Goal: Task Accomplishment & Management: Complete application form

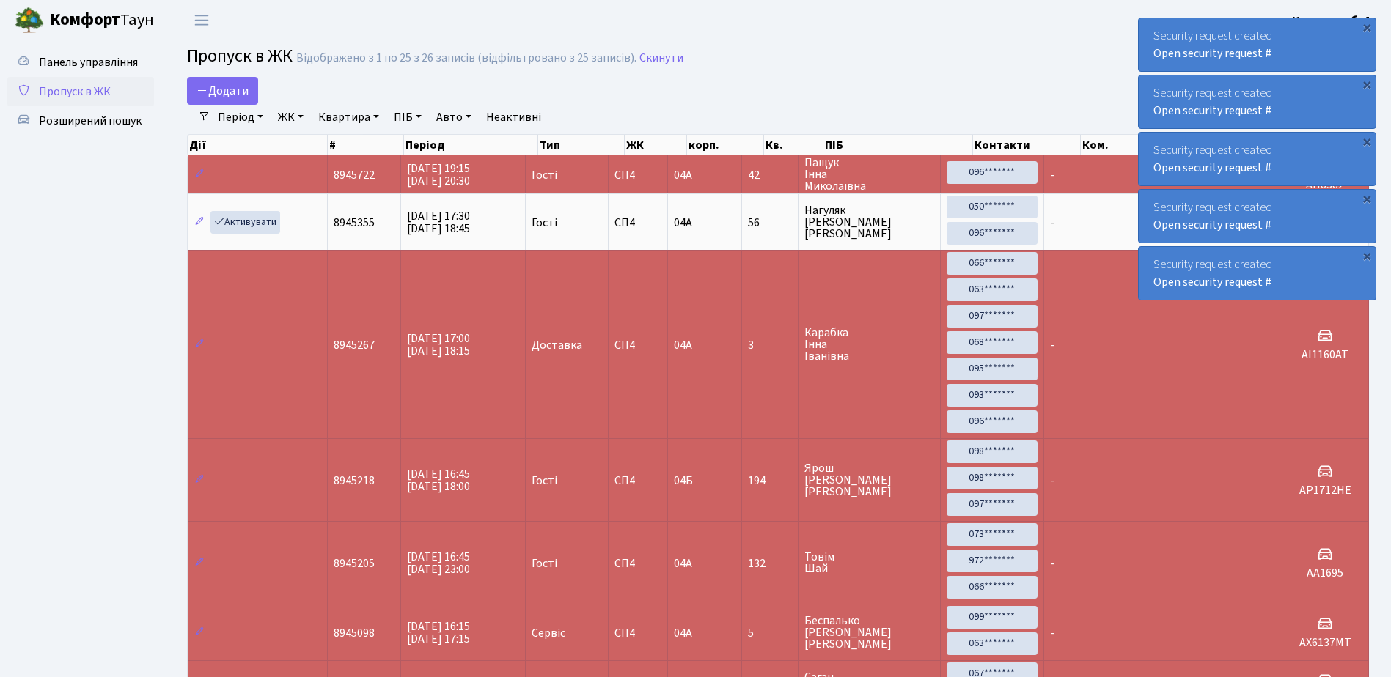
select select "25"
click at [1144, 24] on div "Security request created Open security request #" at bounding box center [1256, 44] width 237 height 53
click at [1145, 24] on div "Security request created Open security request #" at bounding box center [1256, 44] width 237 height 53
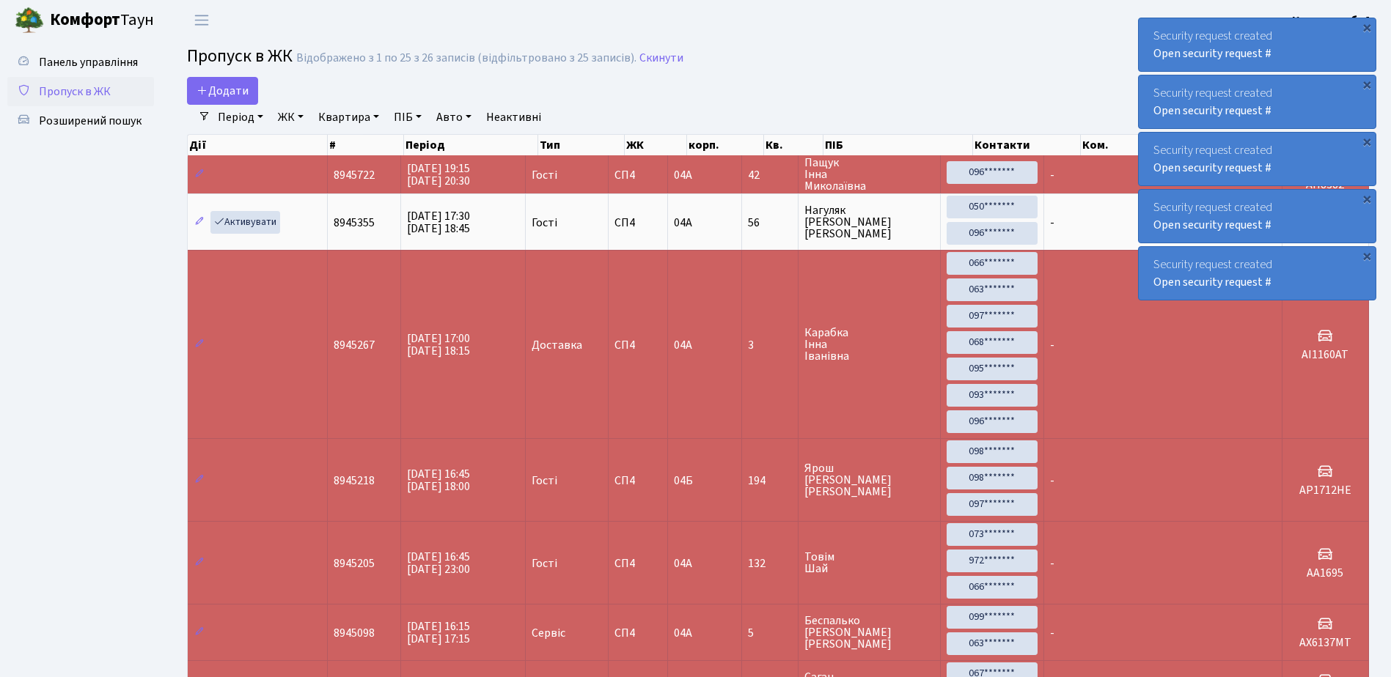
click at [1145, 24] on div "Security request created Open security request #" at bounding box center [1256, 44] width 237 height 53
click at [1145, 23] on div "Security request created Open security request #" at bounding box center [1256, 44] width 237 height 53
click at [1146, 23] on div "Security request created Open security request #" at bounding box center [1256, 44] width 237 height 53
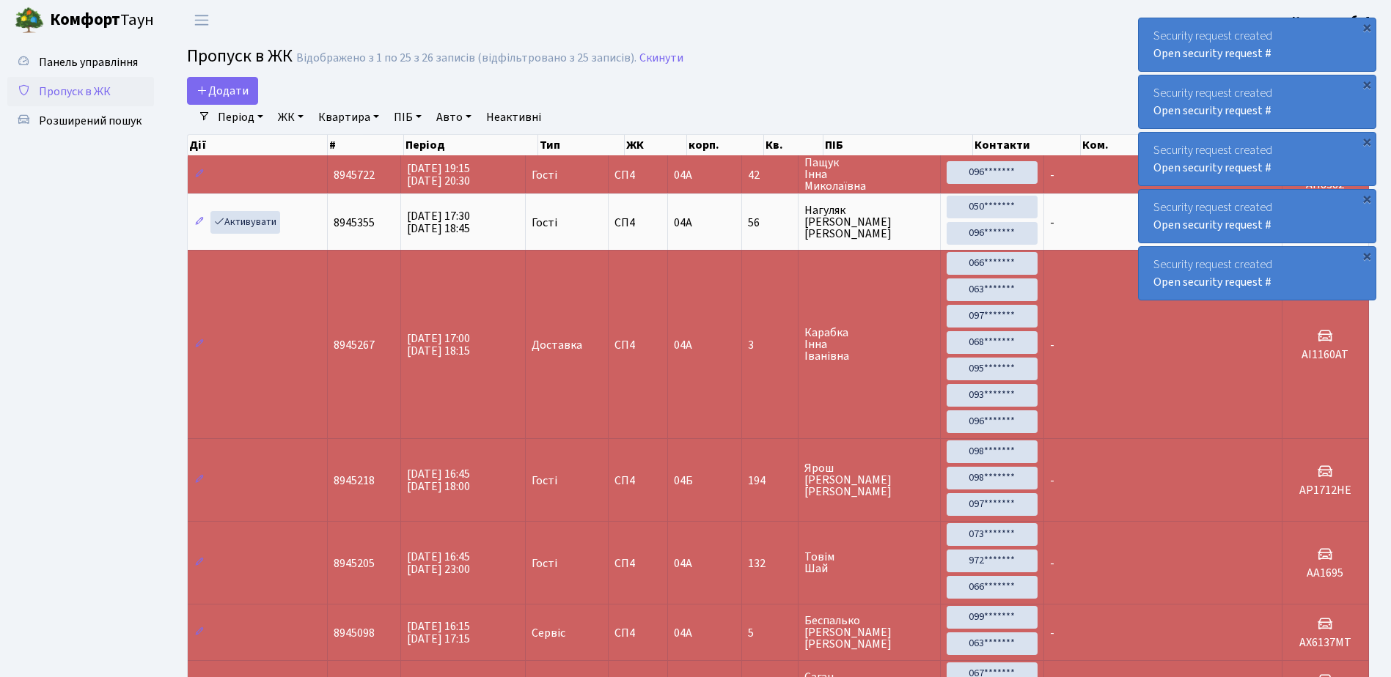
click at [1146, 23] on div "Security request created Open security request #" at bounding box center [1256, 44] width 237 height 53
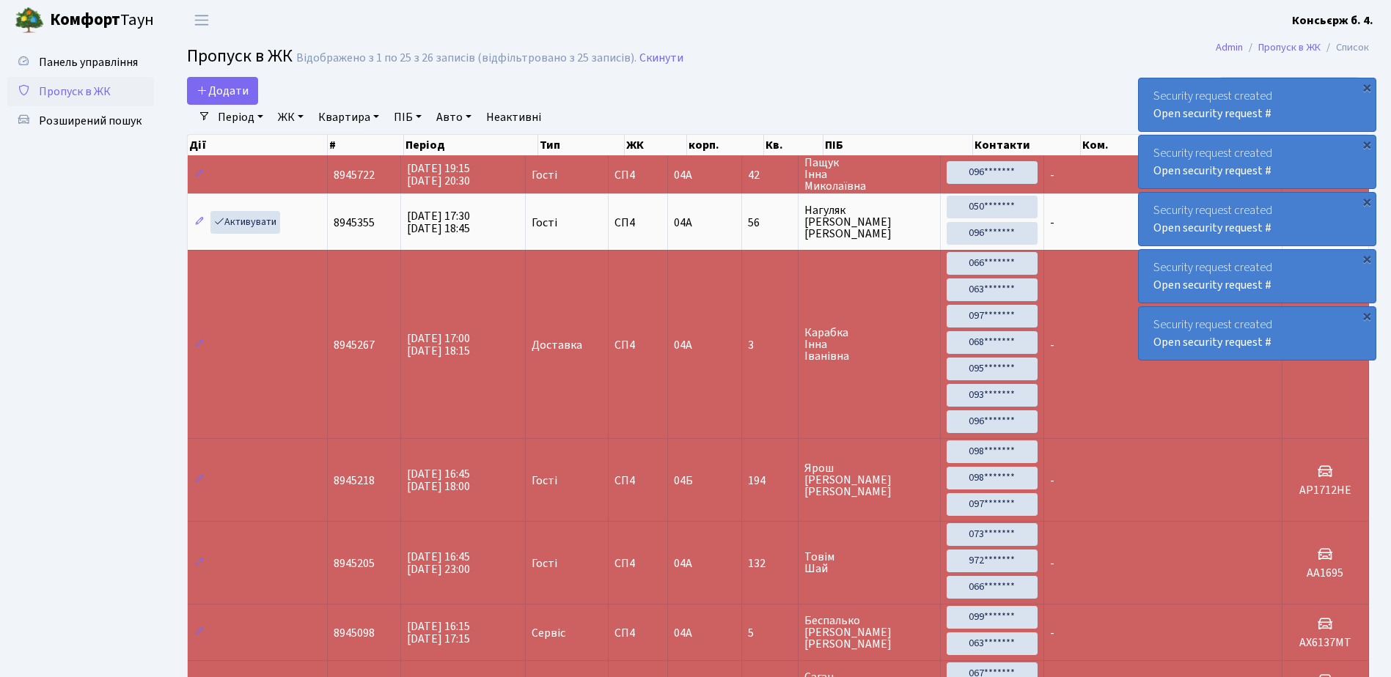
click at [1146, 78] on div "Security request created Open security request #" at bounding box center [1256, 104] width 237 height 53
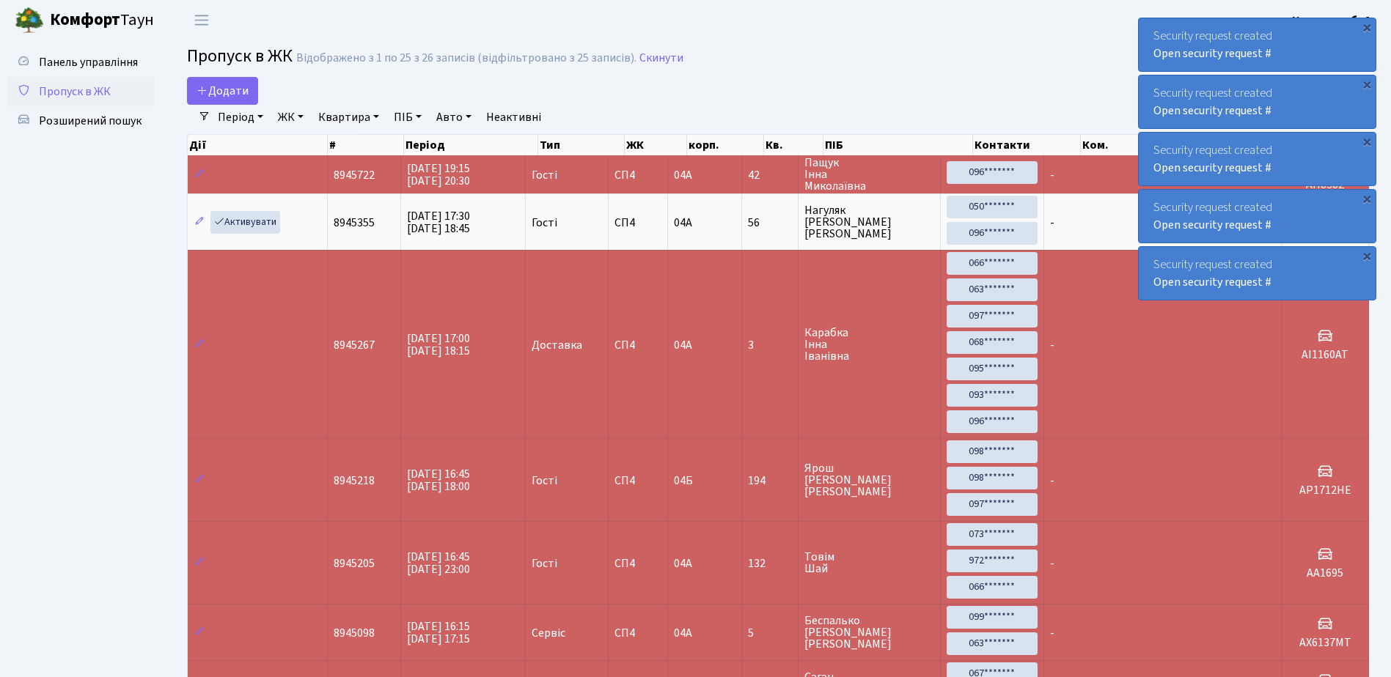
click at [1146, 23] on div "Security request created Open security request #" at bounding box center [1256, 44] width 237 height 53
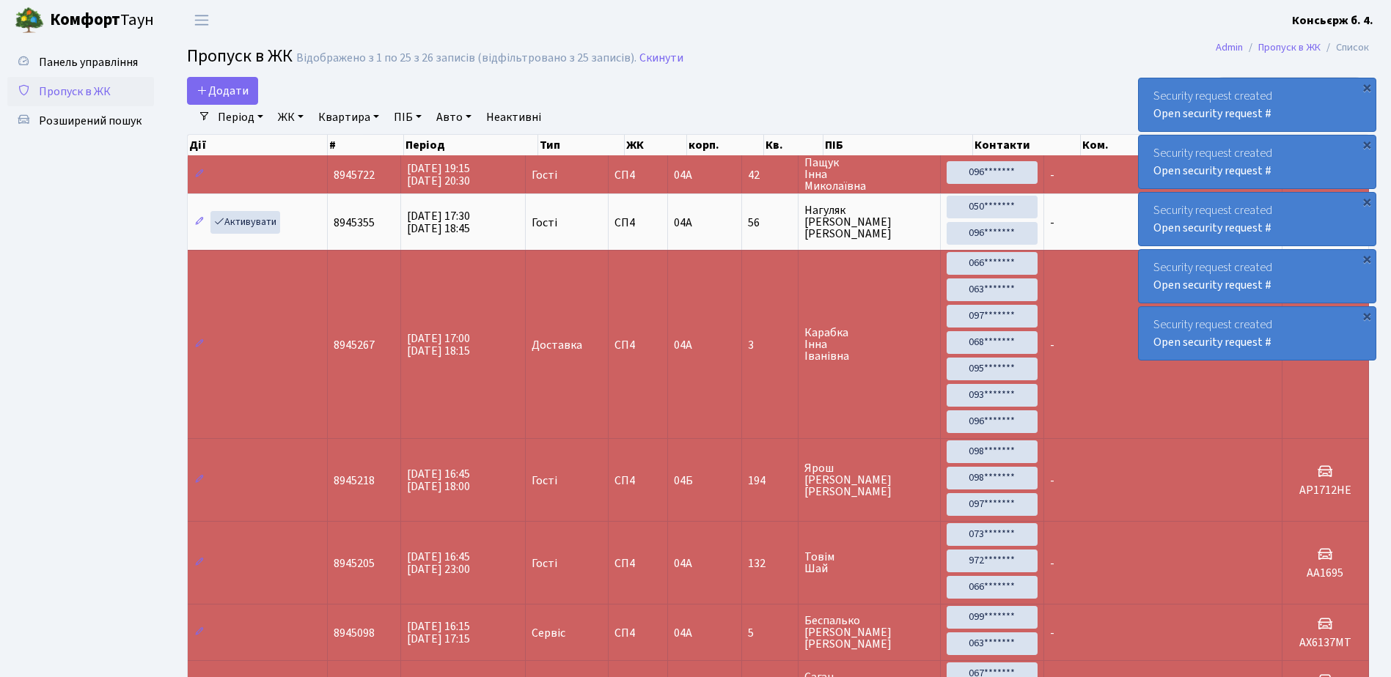
click at [1146, 78] on div "Security request created Open security request #" at bounding box center [1256, 104] width 237 height 53
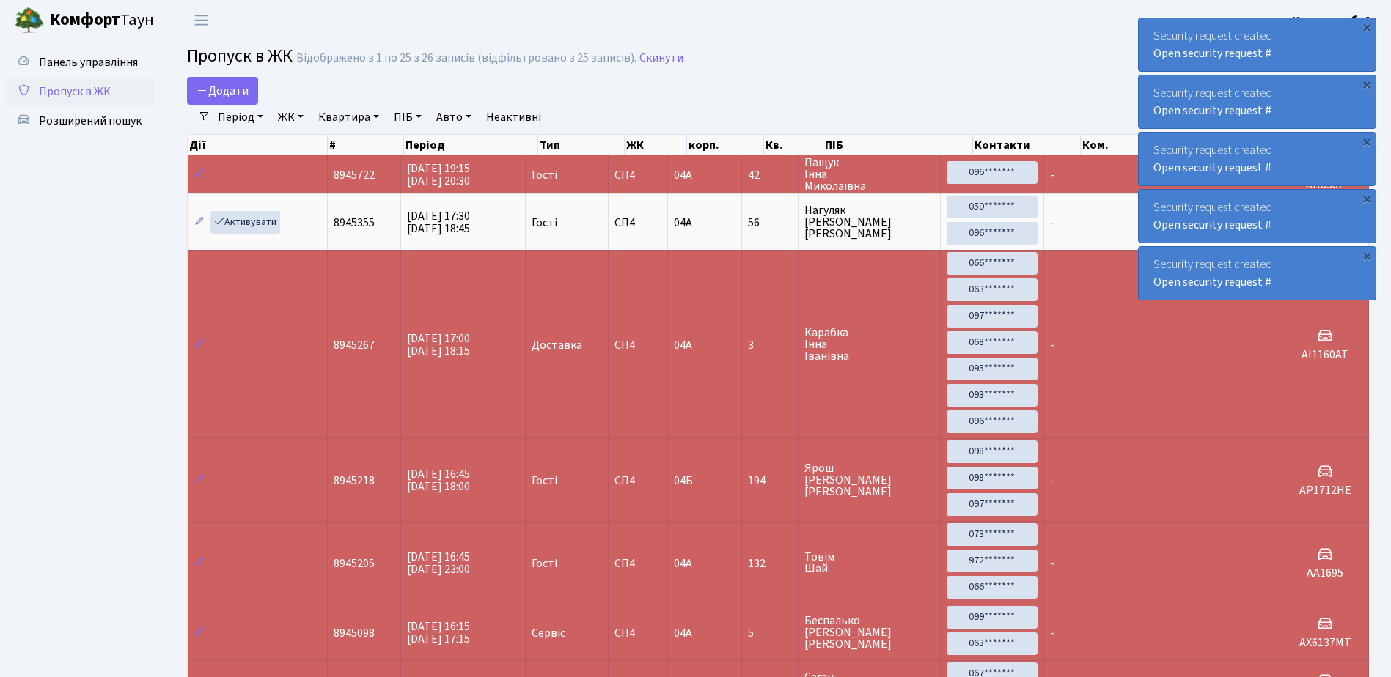
click at [1146, 23] on div "Security request created Open security request #" at bounding box center [1256, 44] width 237 height 53
click at [1147, 23] on div "Security request created Open security request #" at bounding box center [1256, 44] width 237 height 53
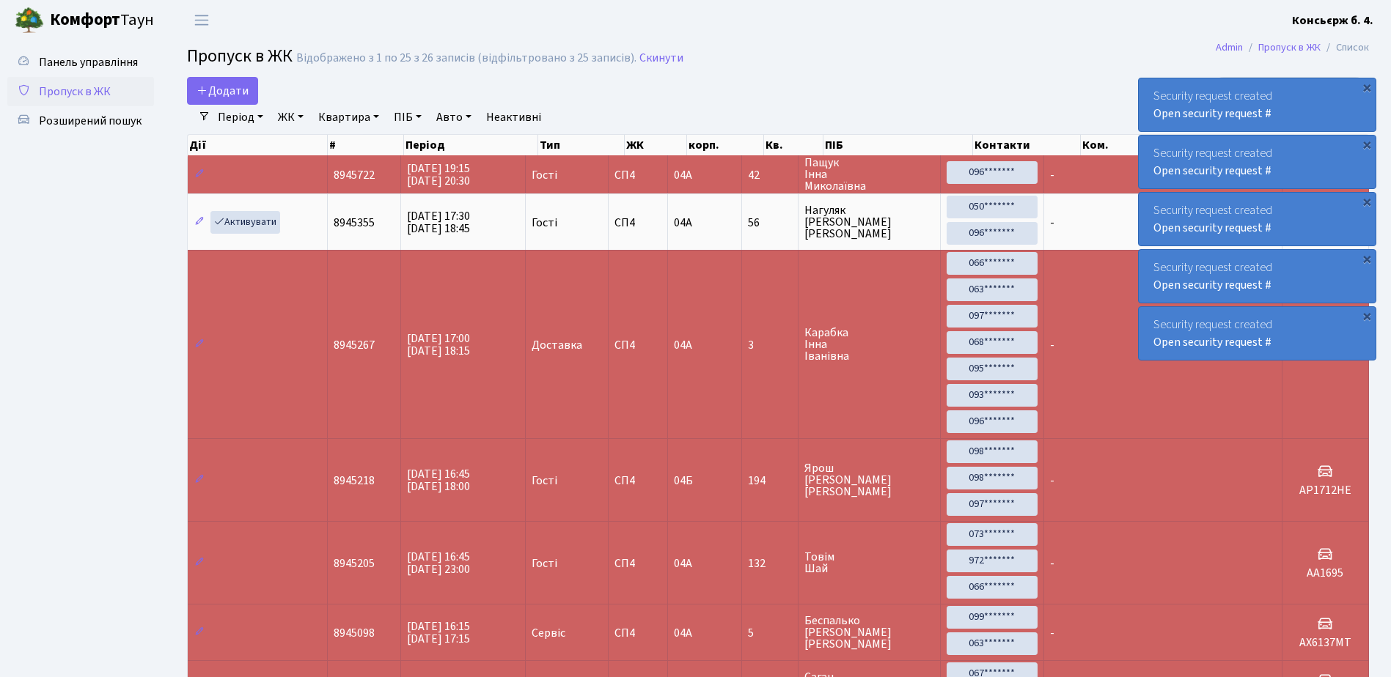
click at [1147, 78] on div "Security request created Open security request #" at bounding box center [1256, 104] width 237 height 53
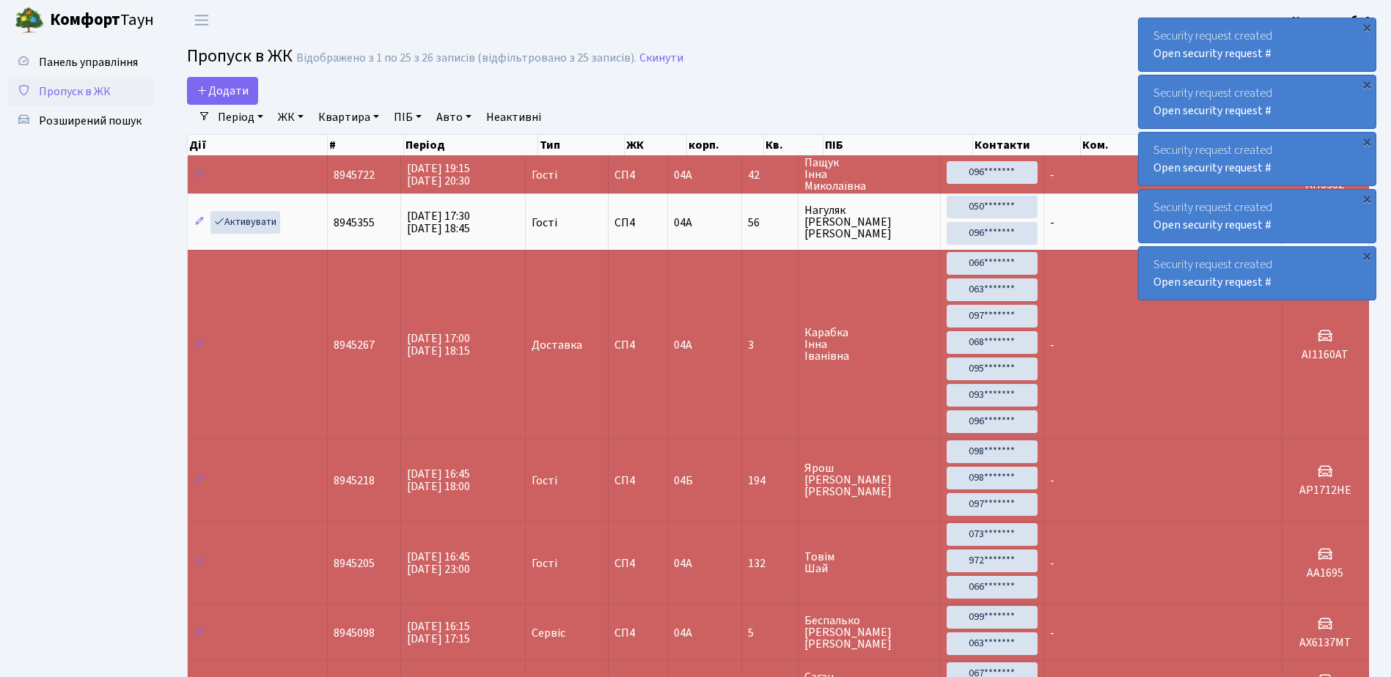
click at [1147, 23] on div "Security request created Open security request #" at bounding box center [1256, 44] width 237 height 53
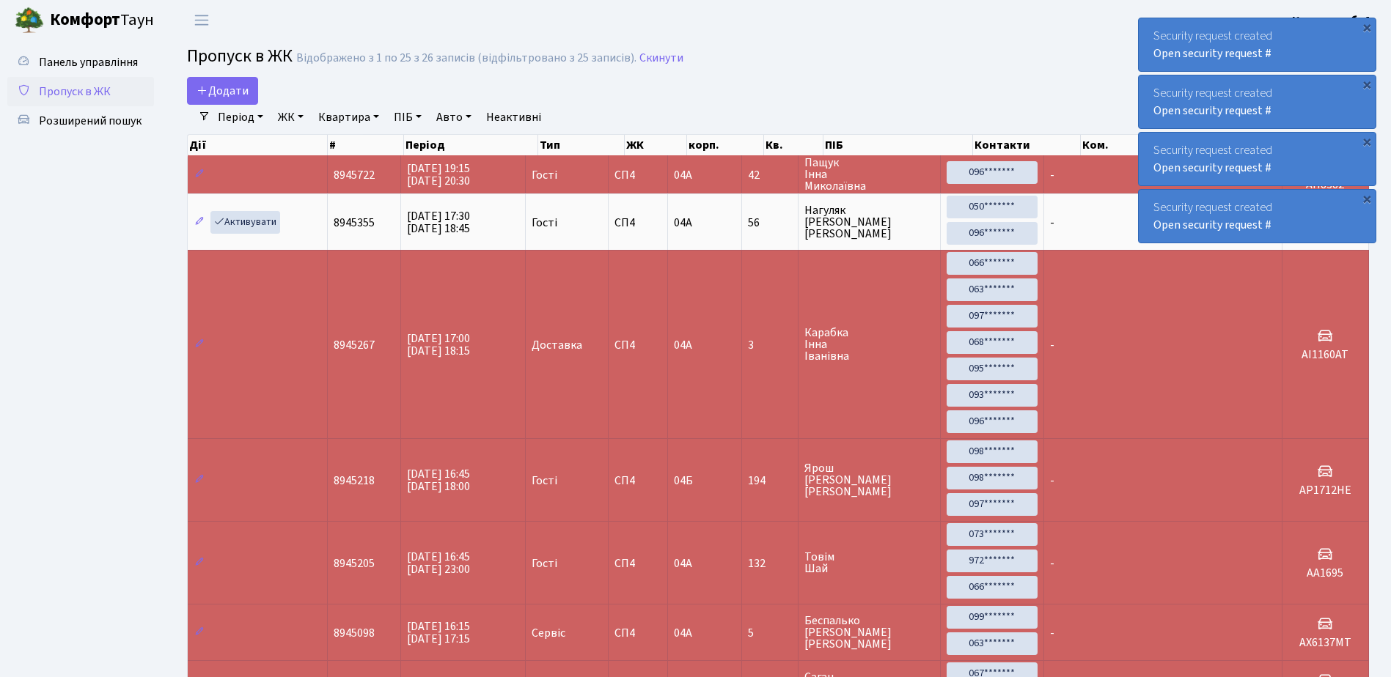
click at [1147, 23] on div "Security request created Open security request #" at bounding box center [1256, 44] width 237 height 53
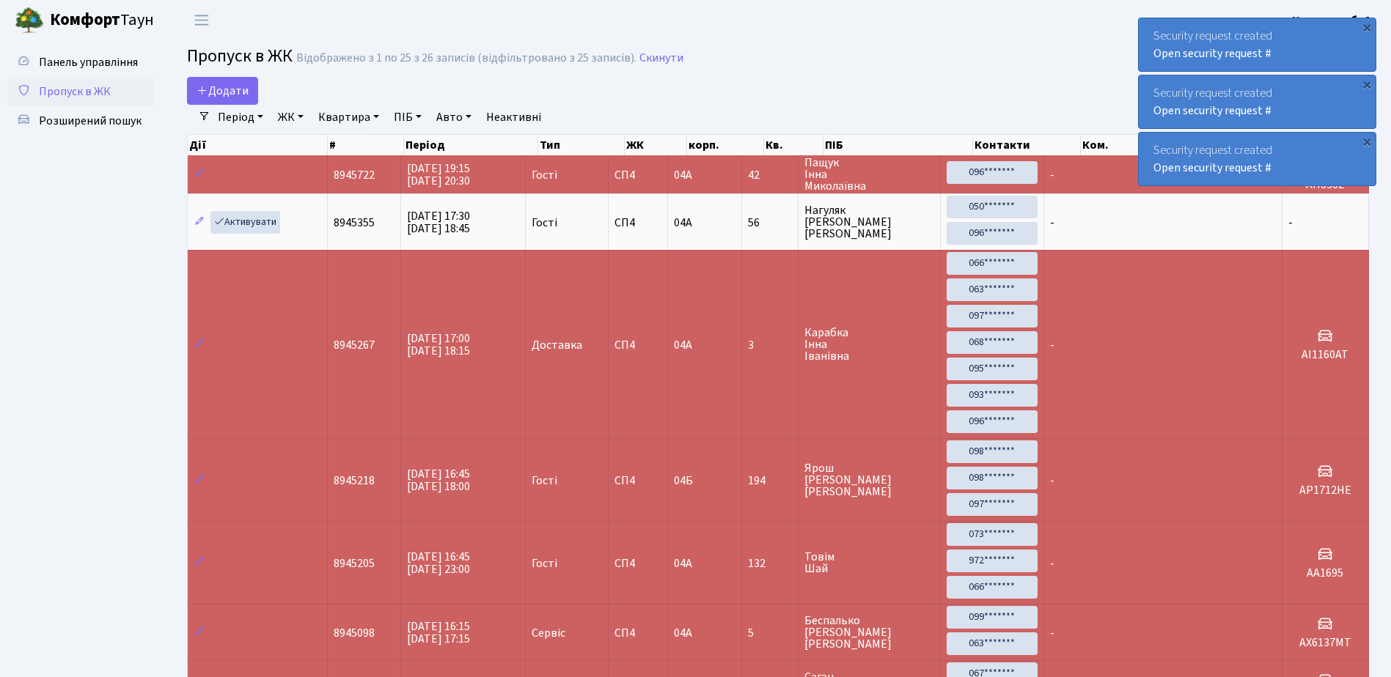
click at [1147, 23] on div "Security request created Open security request #" at bounding box center [1256, 44] width 237 height 53
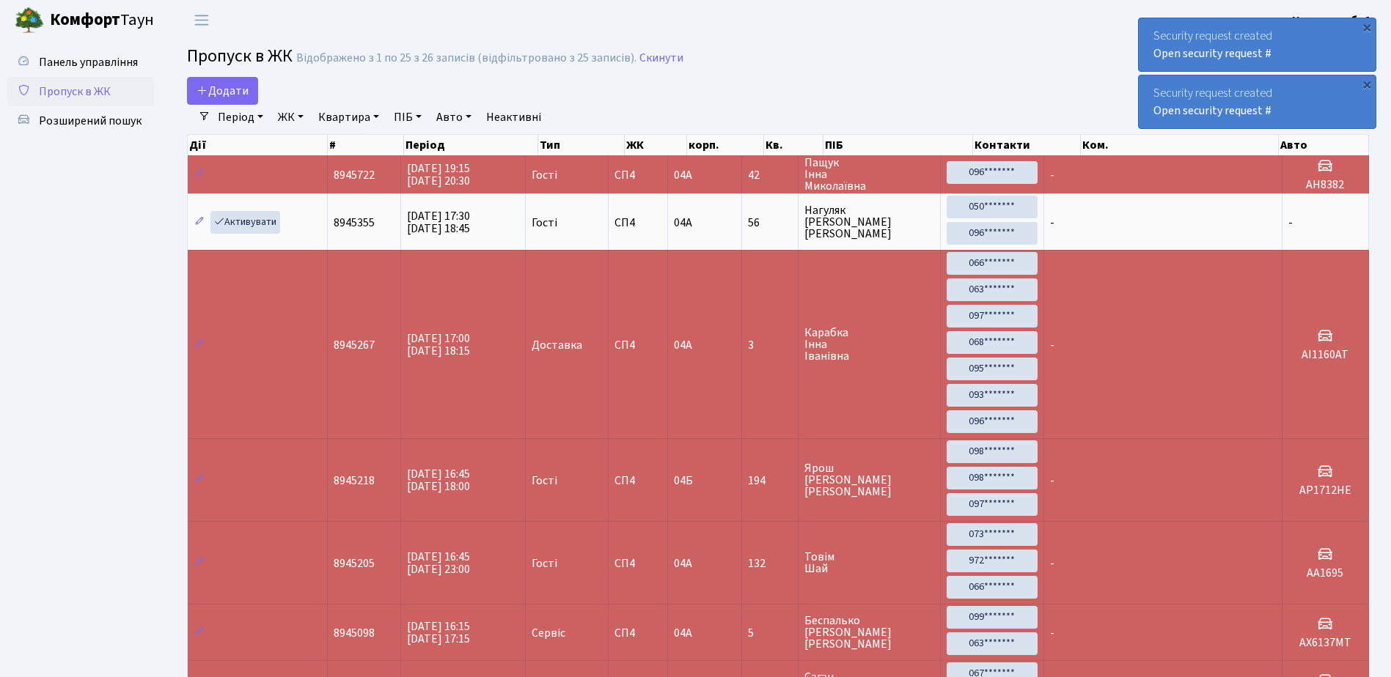
click at [1147, 23] on div "Security request created Open security request #" at bounding box center [1256, 44] width 237 height 53
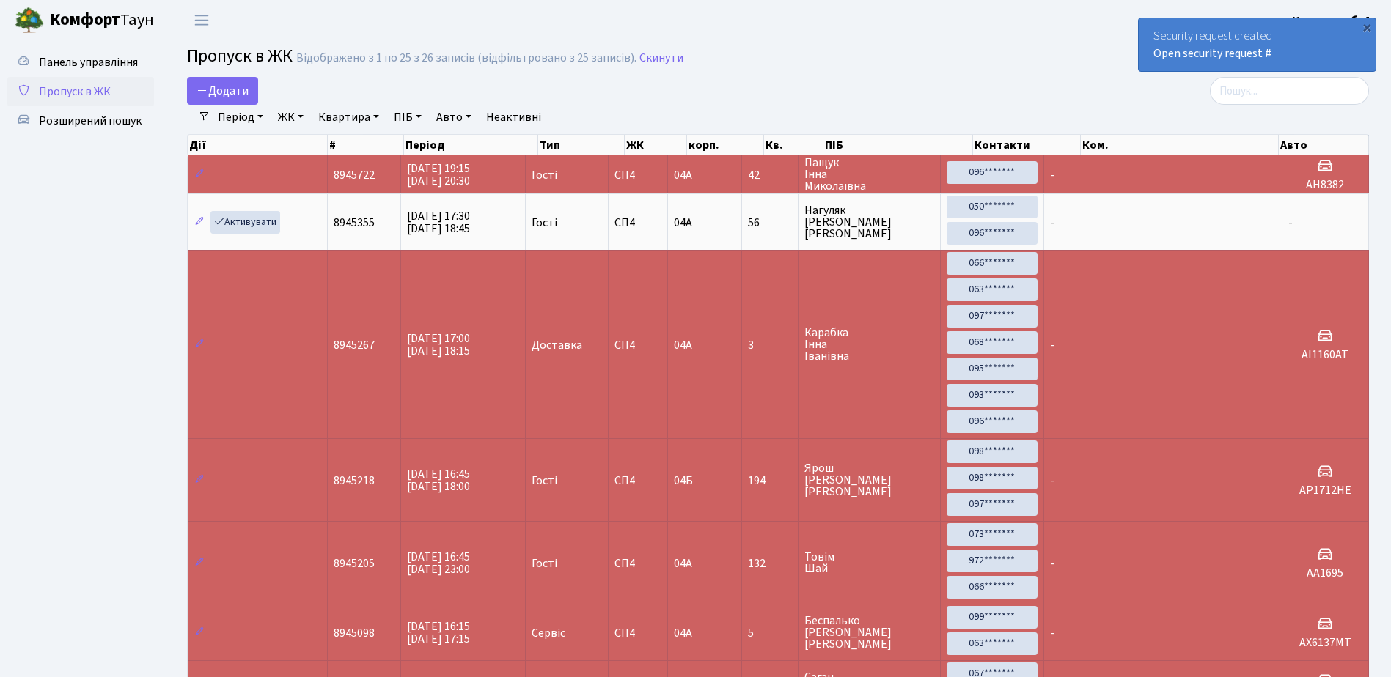
click at [1147, 23] on div "Security request created Open security request #" at bounding box center [1256, 44] width 237 height 53
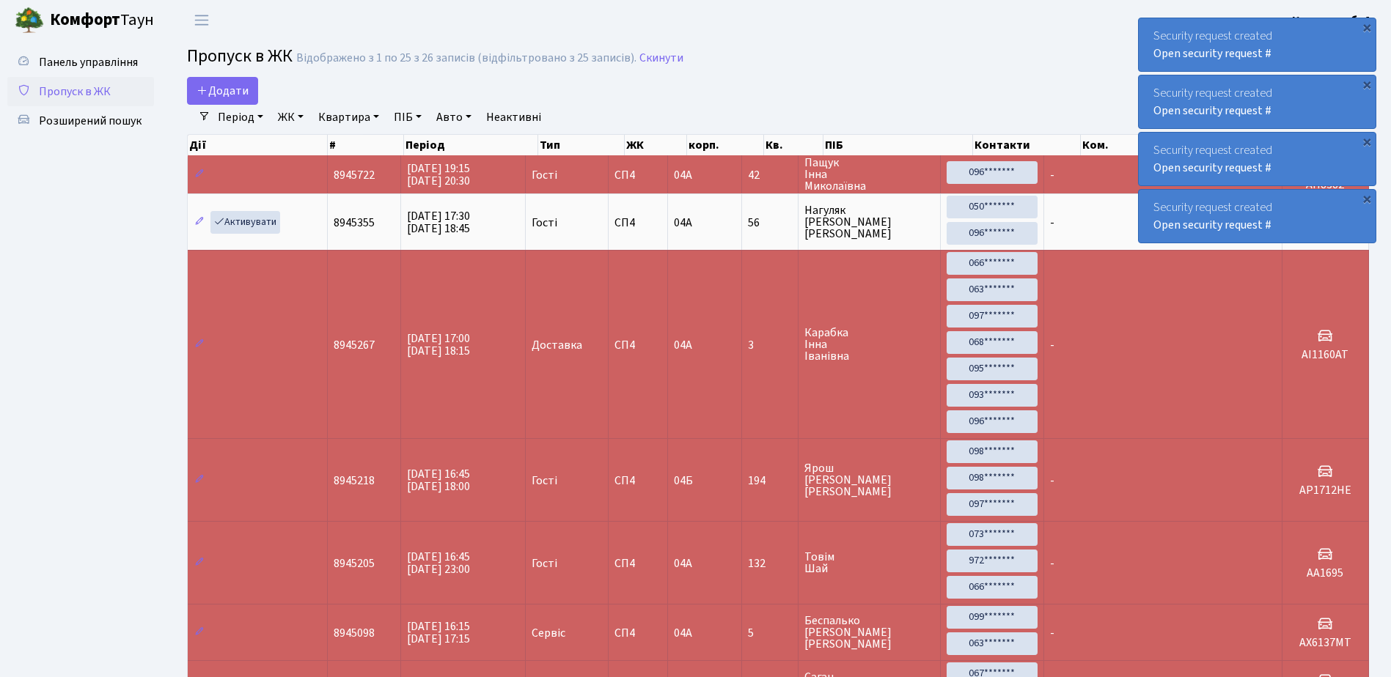
click at [1155, 29] on div "Security request created Open security request #" at bounding box center [1256, 44] width 237 height 53
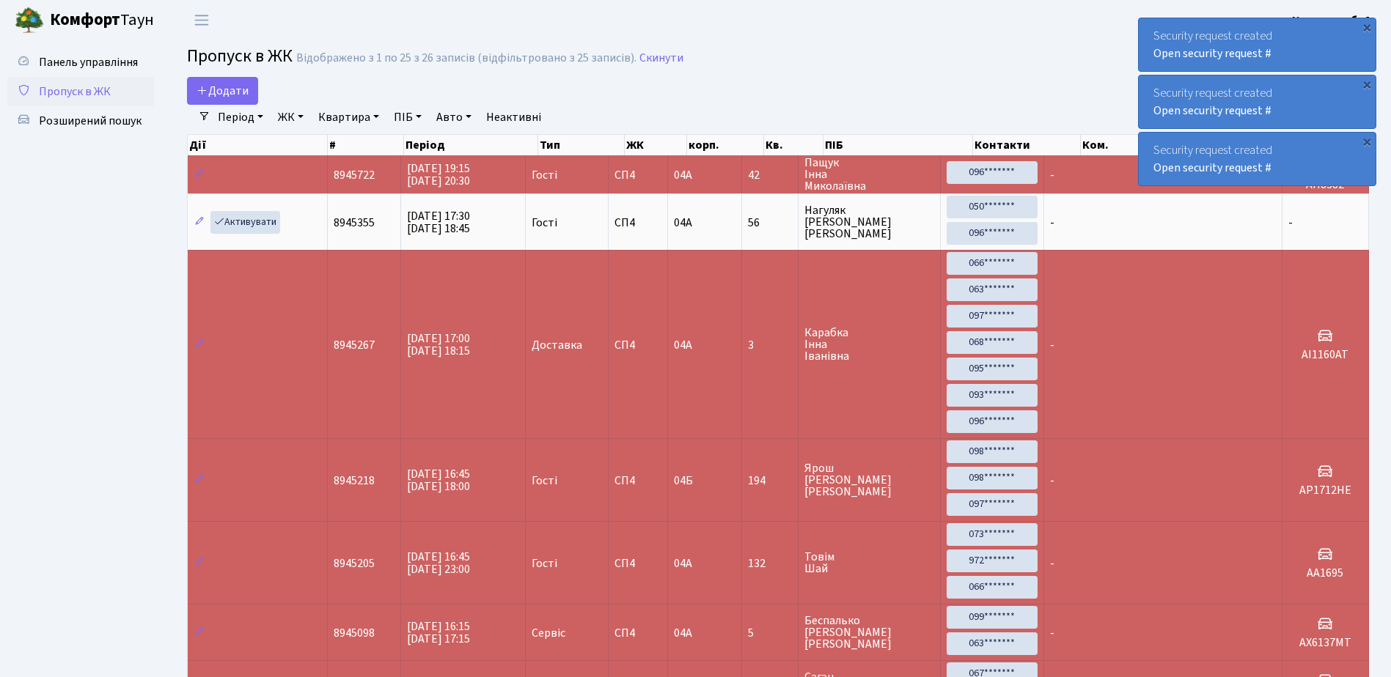
click at [1155, 29] on div "Security request created Open security request #" at bounding box center [1256, 44] width 237 height 53
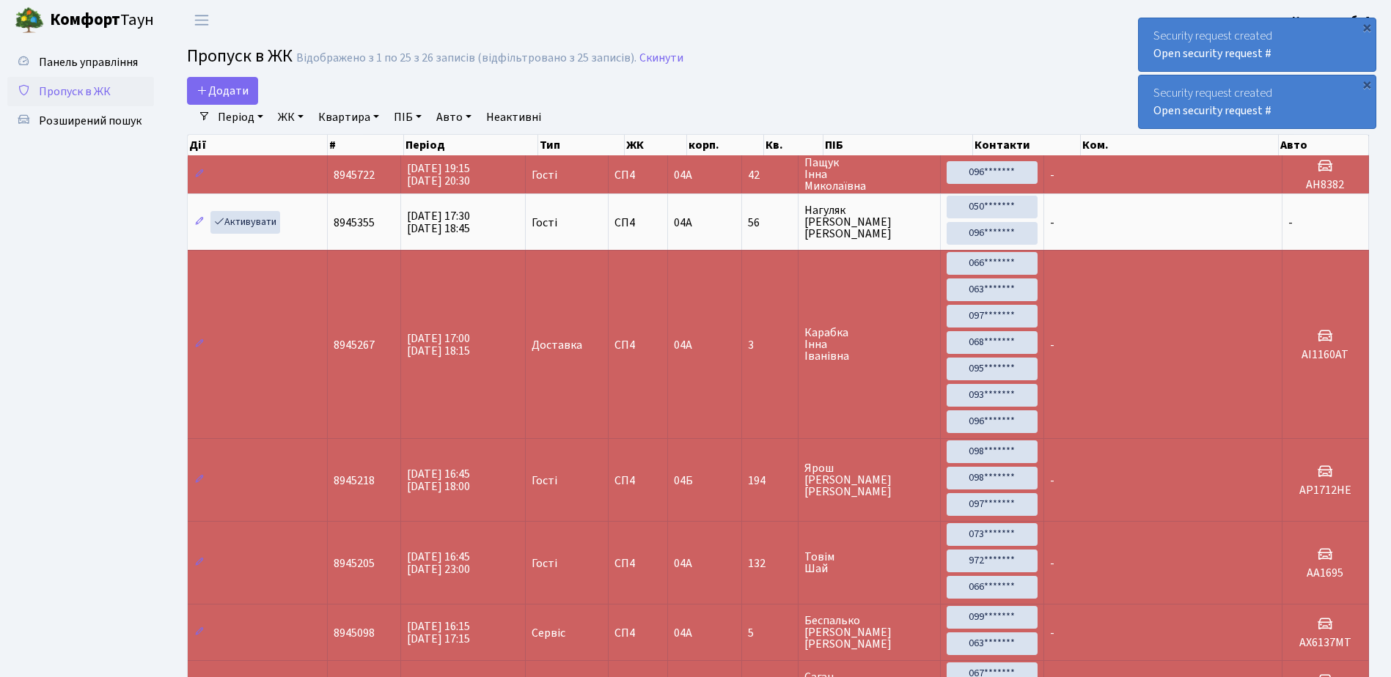
click at [1155, 27] on div "Security request created Open security request #" at bounding box center [1256, 44] width 237 height 53
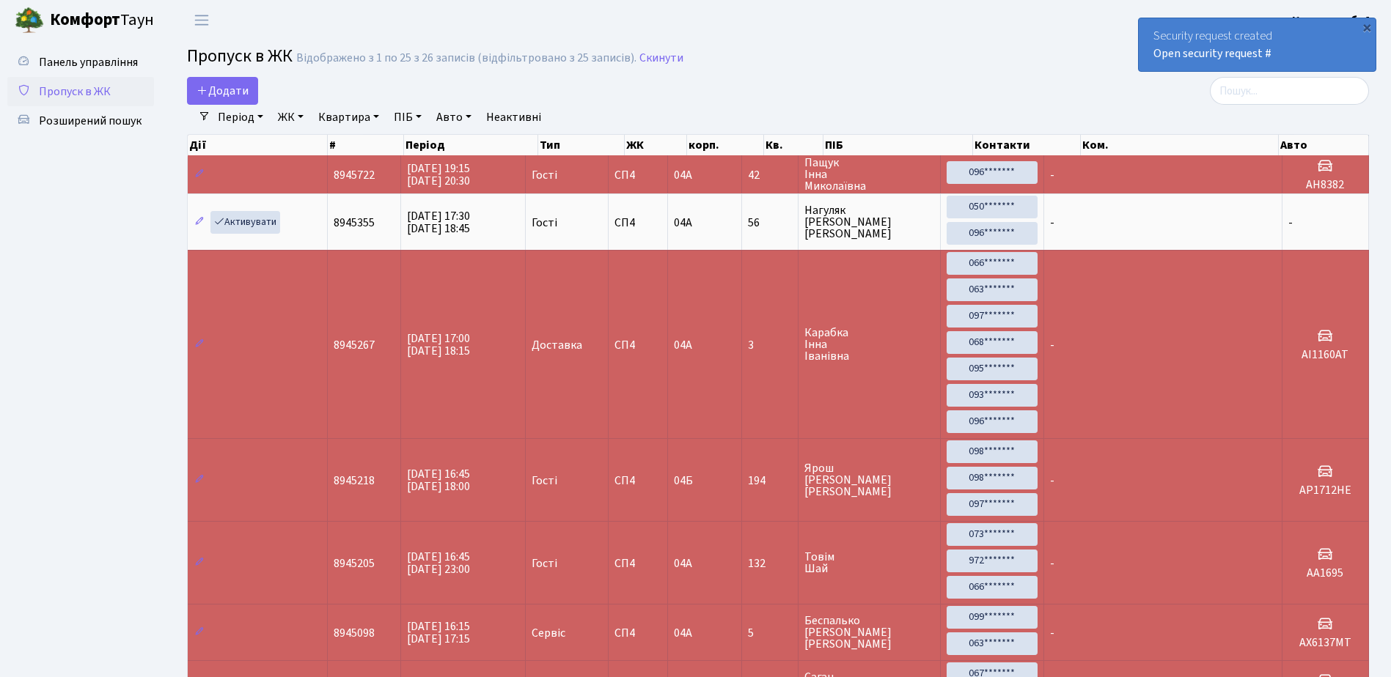
click at [1155, 27] on div "Security request created Open security request #" at bounding box center [1256, 44] width 237 height 53
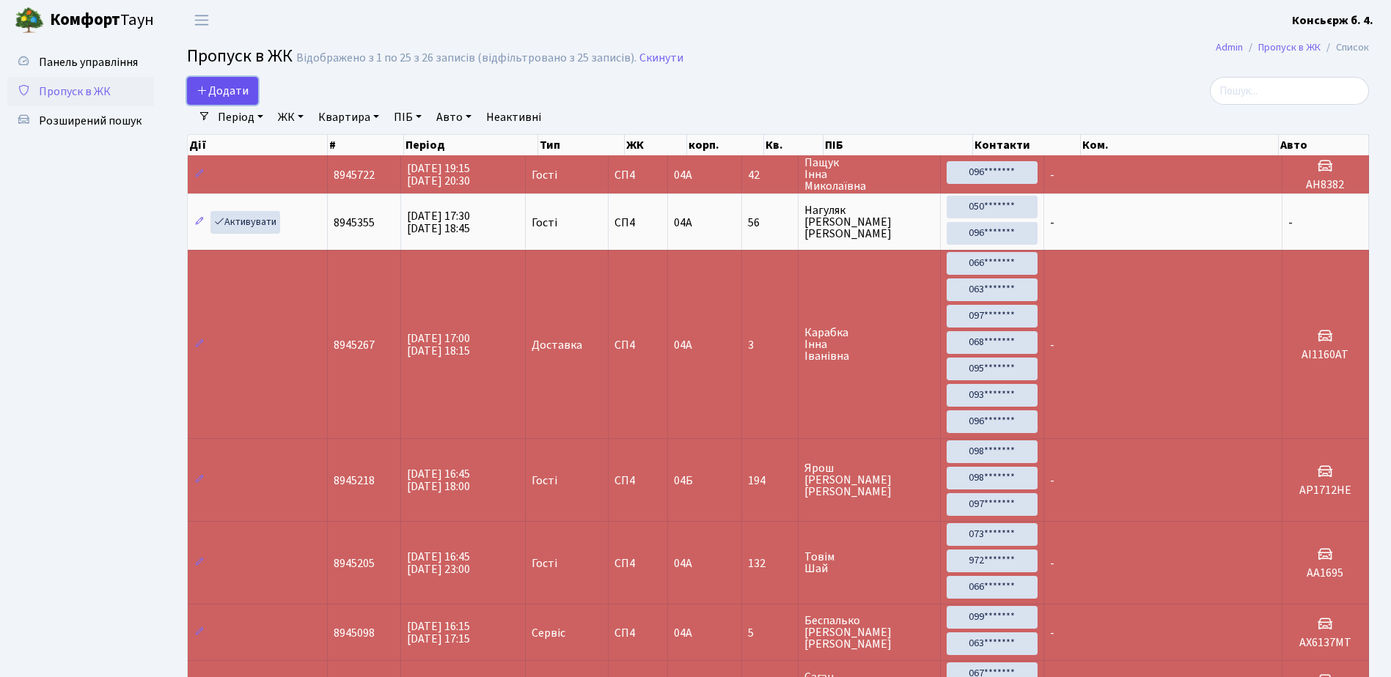
click at [229, 93] on span "Додати" at bounding box center [222, 91] width 52 height 16
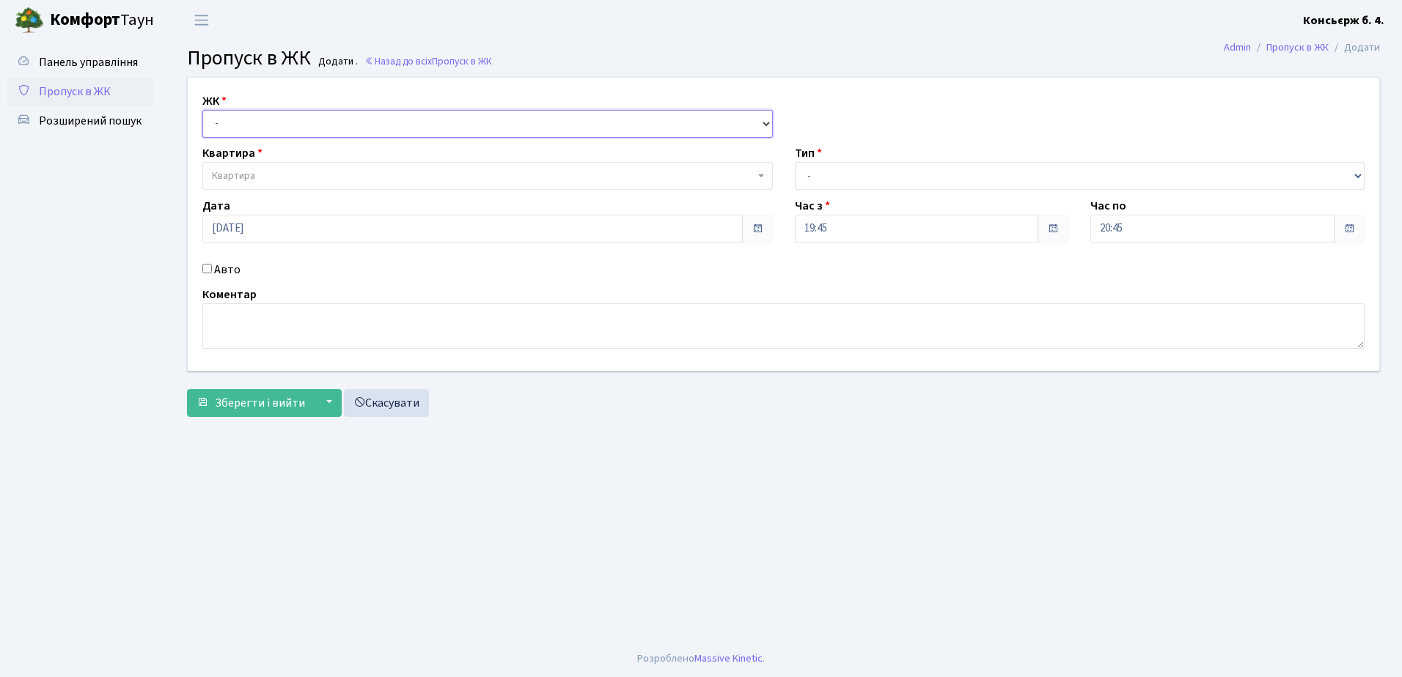
click at [305, 124] on select "- [STREET_ADDRESS]" at bounding box center [487, 124] width 570 height 28
select select "325"
click at [202, 110] on select "- СП4, Столичне шосе, 5" at bounding box center [487, 124] width 570 height 28
select select
click at [287, 229] on input "03.09.2025" at bounding box center [472, 229] width 540 height 28
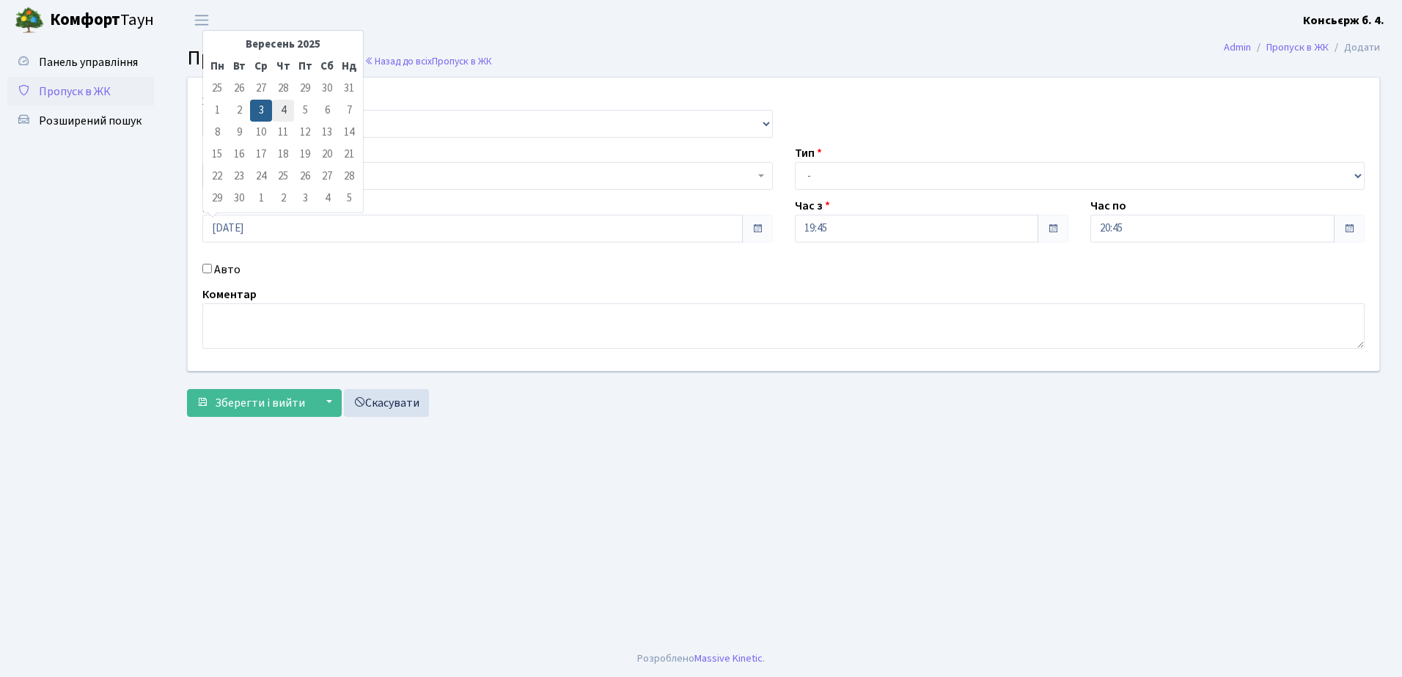
click at [287, 111] on td "4" at bounding box center [283, 111] width 22 height 22
type input "[DATE]"
click at [918, 175] on select "- Доставка Таксі Гості Сервіс" at bounding box center [1080, 176] width 570 height 28
select select "3"
click at [795, 162] on select "- Доставка Таксі Гості Сервіс" at bounding box center [1080, 176] width 570 height 28
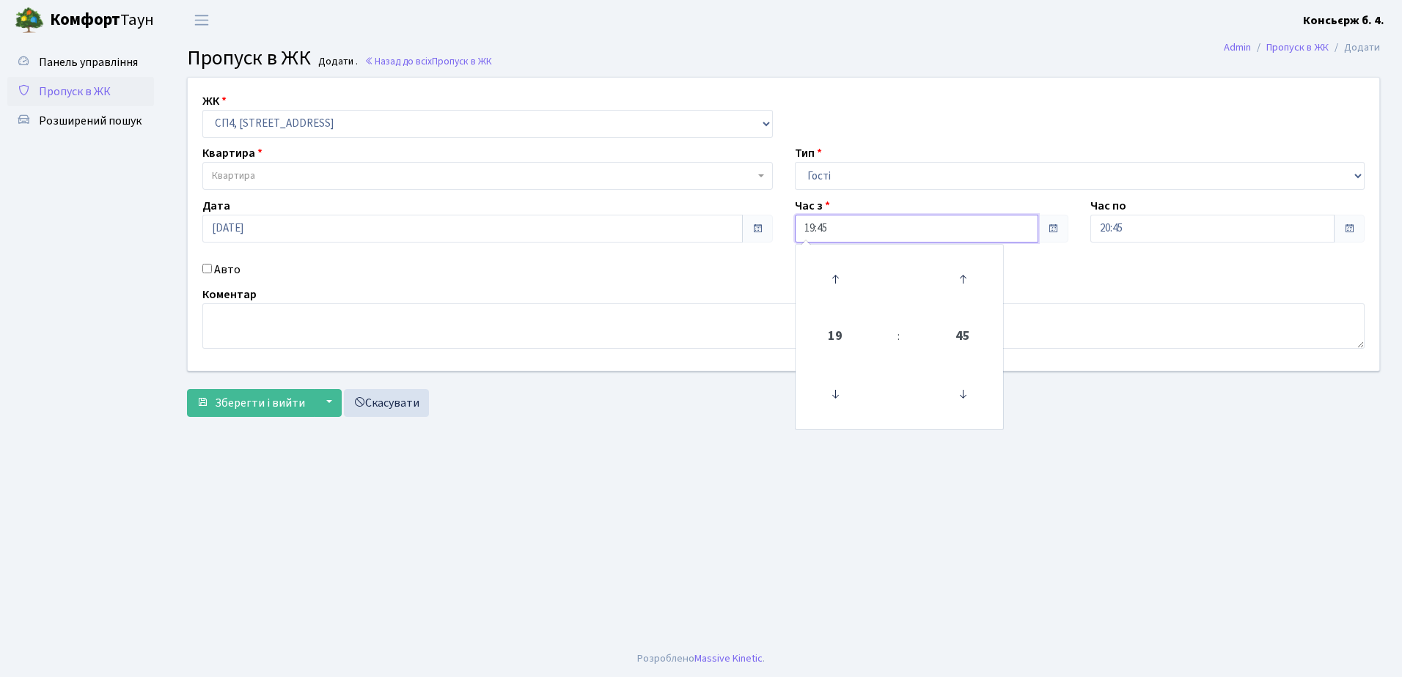
click at [877, 229] on input "19:45" at bounding box center [917, 229] width 244 height 28
click at [835, 393] on icon at bounding box center [835, 395] width 40 height 40
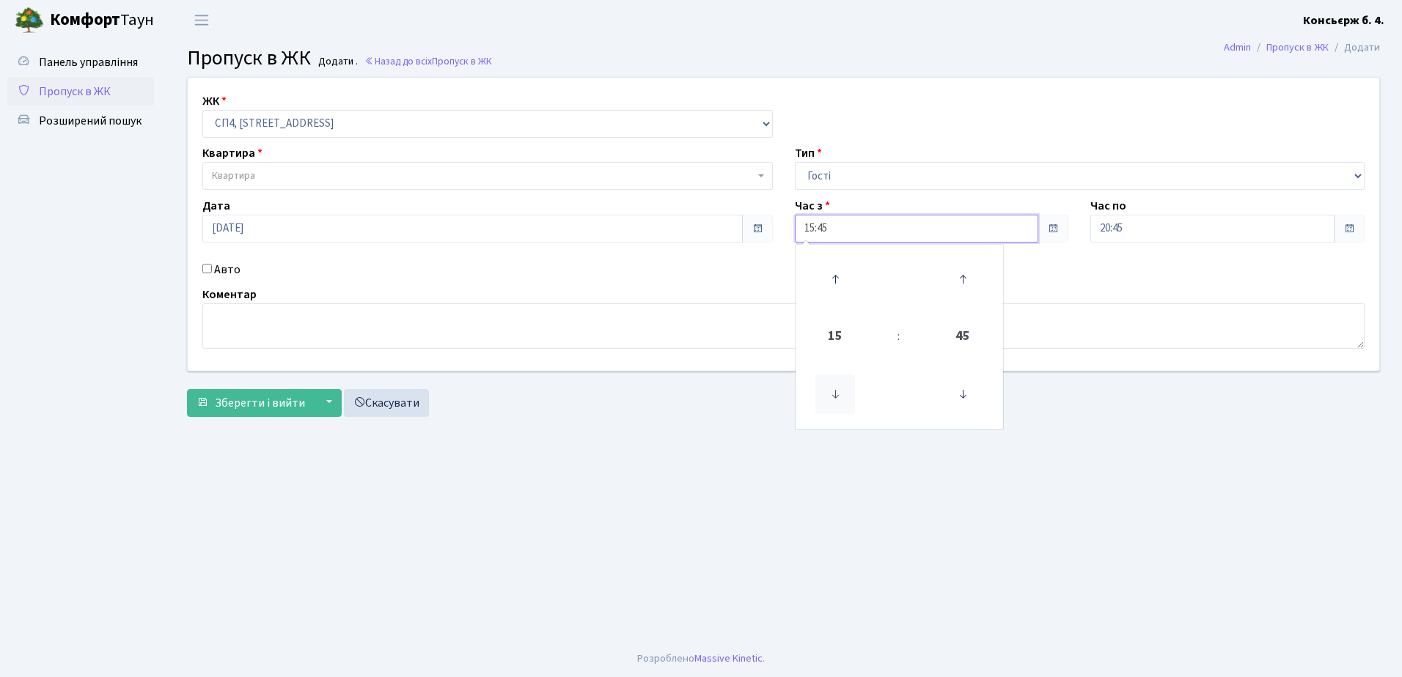
click at [835, 393] on icon at bounding box center [835, 395] width 40 height 40
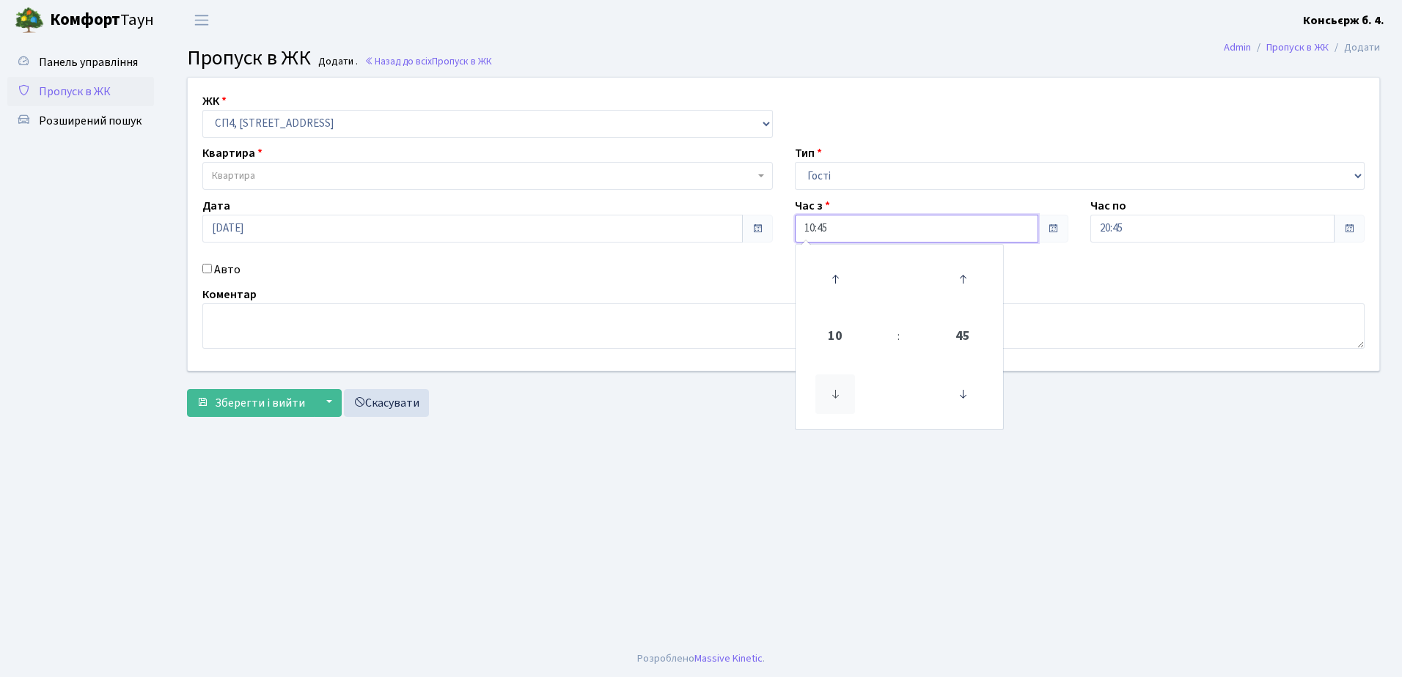
click at [835, 393] on icon at bounding box center [835, 395] width 40 height 40
click at [961, 393] on icon at bounding box center [963, 395] width 40 height 40
type input "07:30"
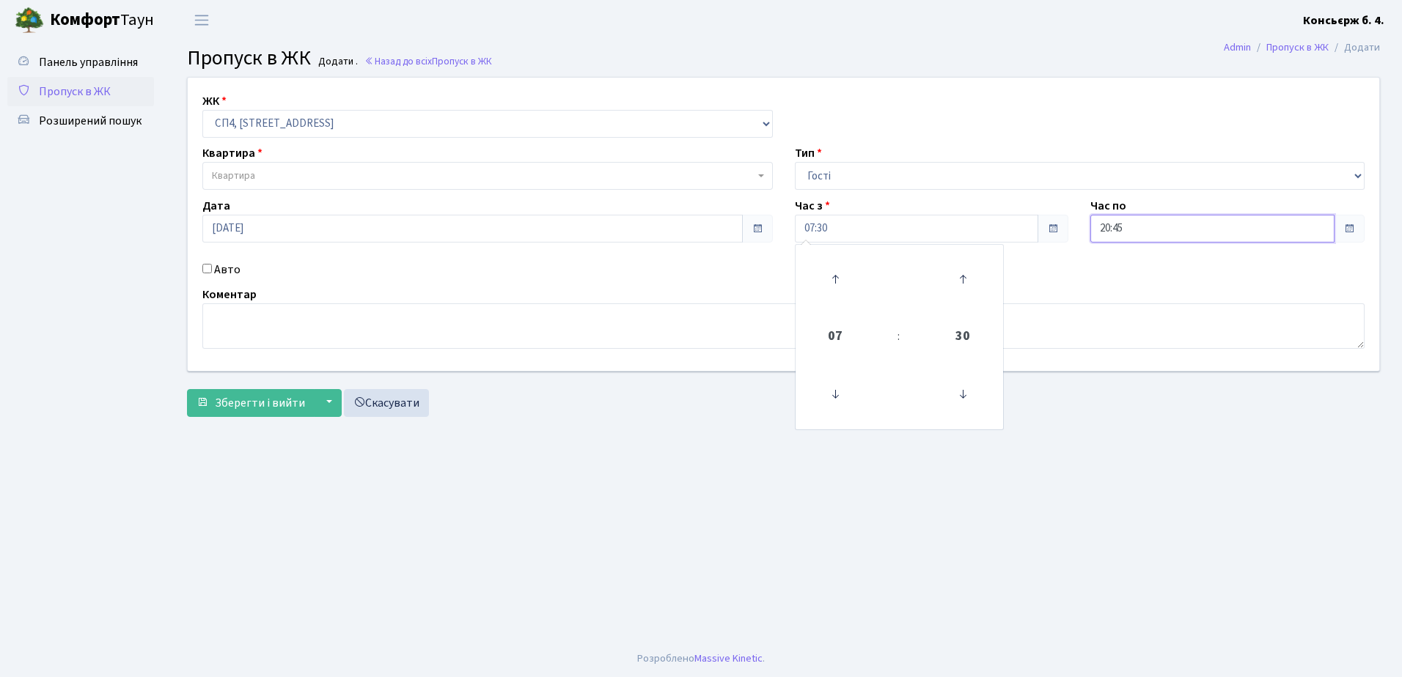
click at [1152, 230] on input "20:45" at bounding box center [1212, 229] width 244 height 28
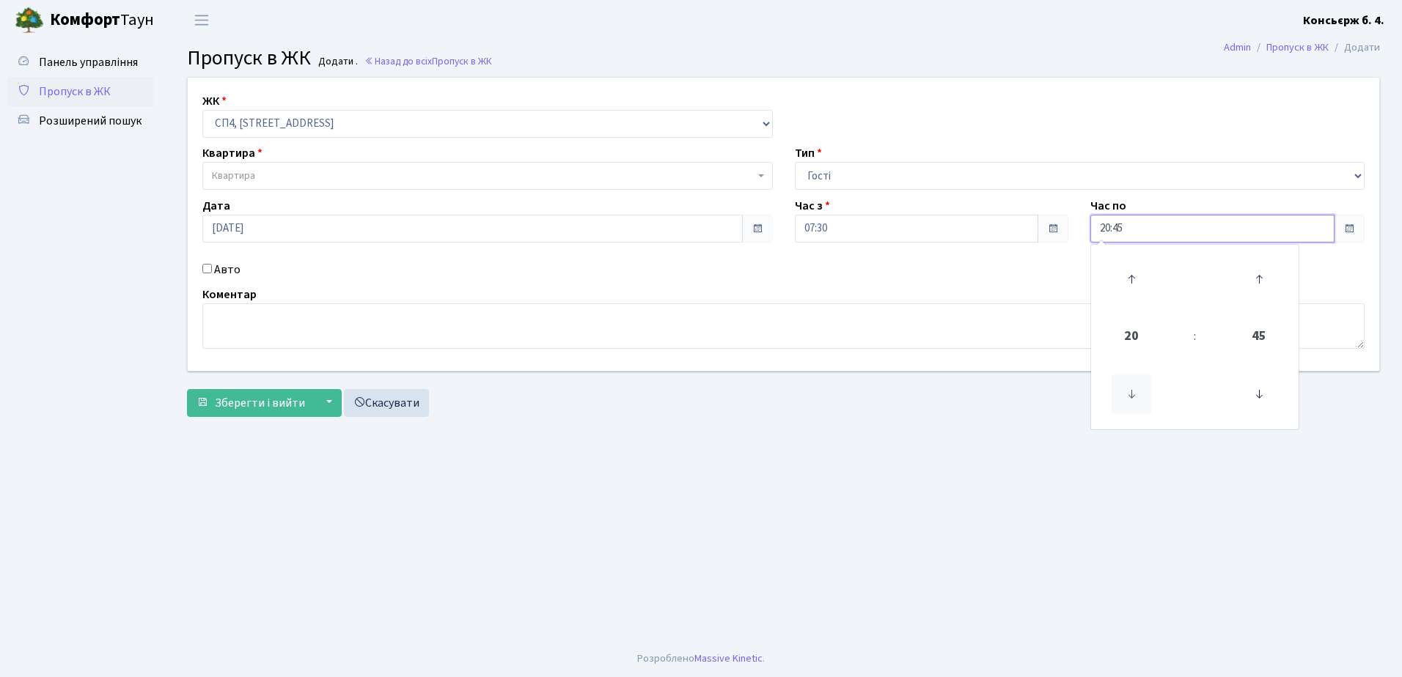
click at [1129, 394] on icon at bounding box center [1131, 395] width 40 height 40
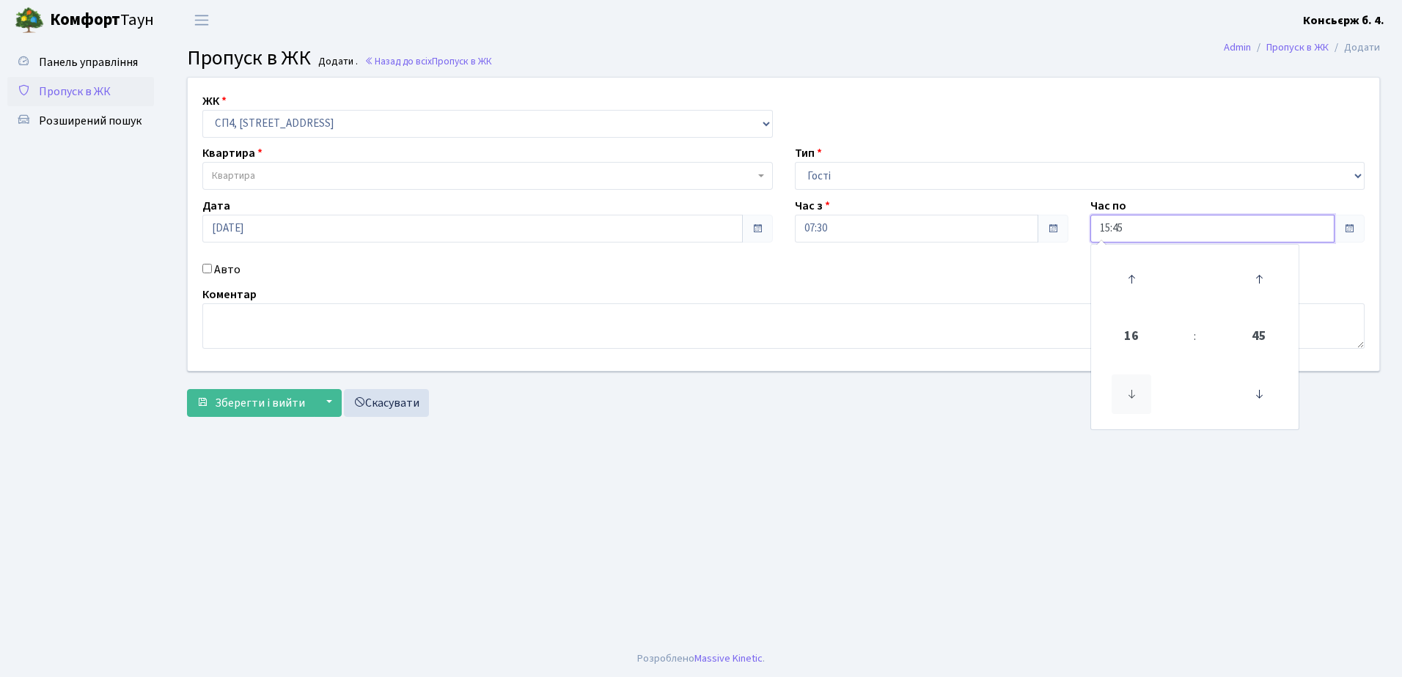
click at [1129, 394] on icon at bounding box center [1131, 395] width 40 height 40
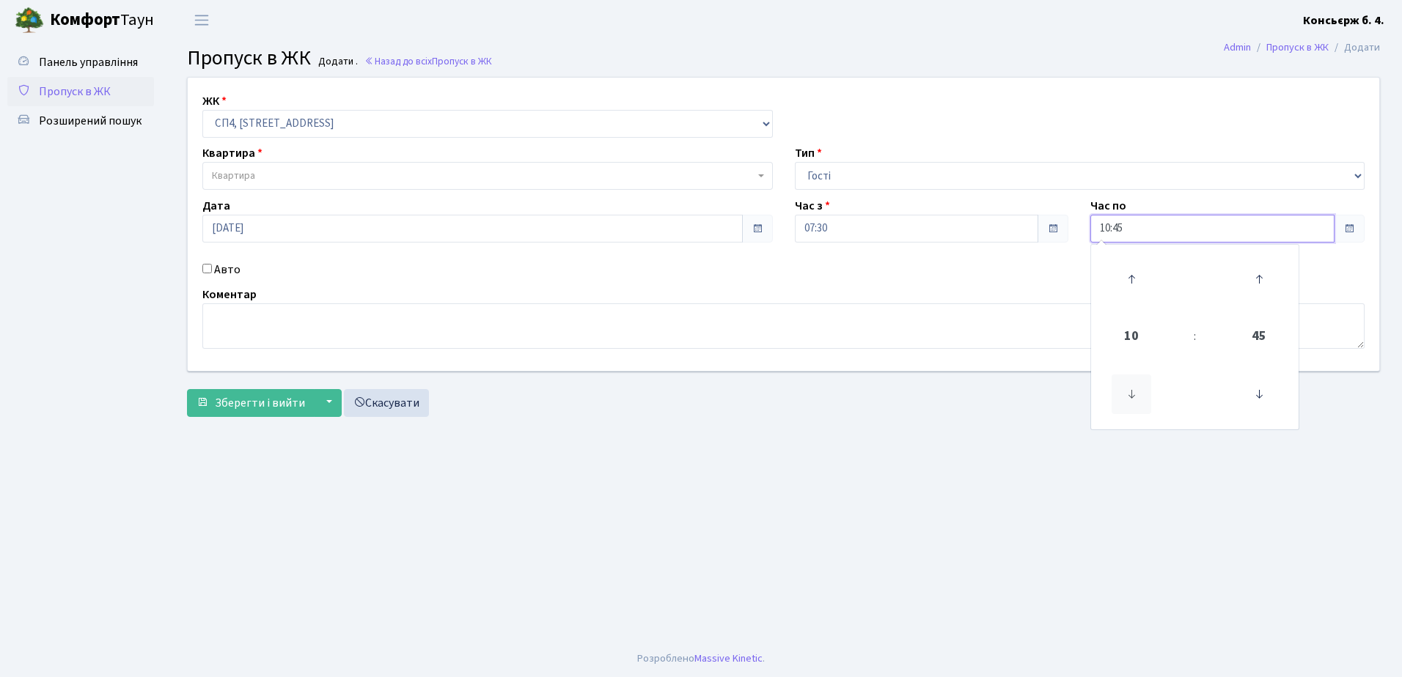
click at [1129, 394] on icon at bounding box center [1131, 395] width 40 height 40
click at [1129, 276] on icon at bounding box center [1131, 279] width 40 height 40
click at [1256, 391] on icon at bounding box center [1259, 395] width 40 height 40
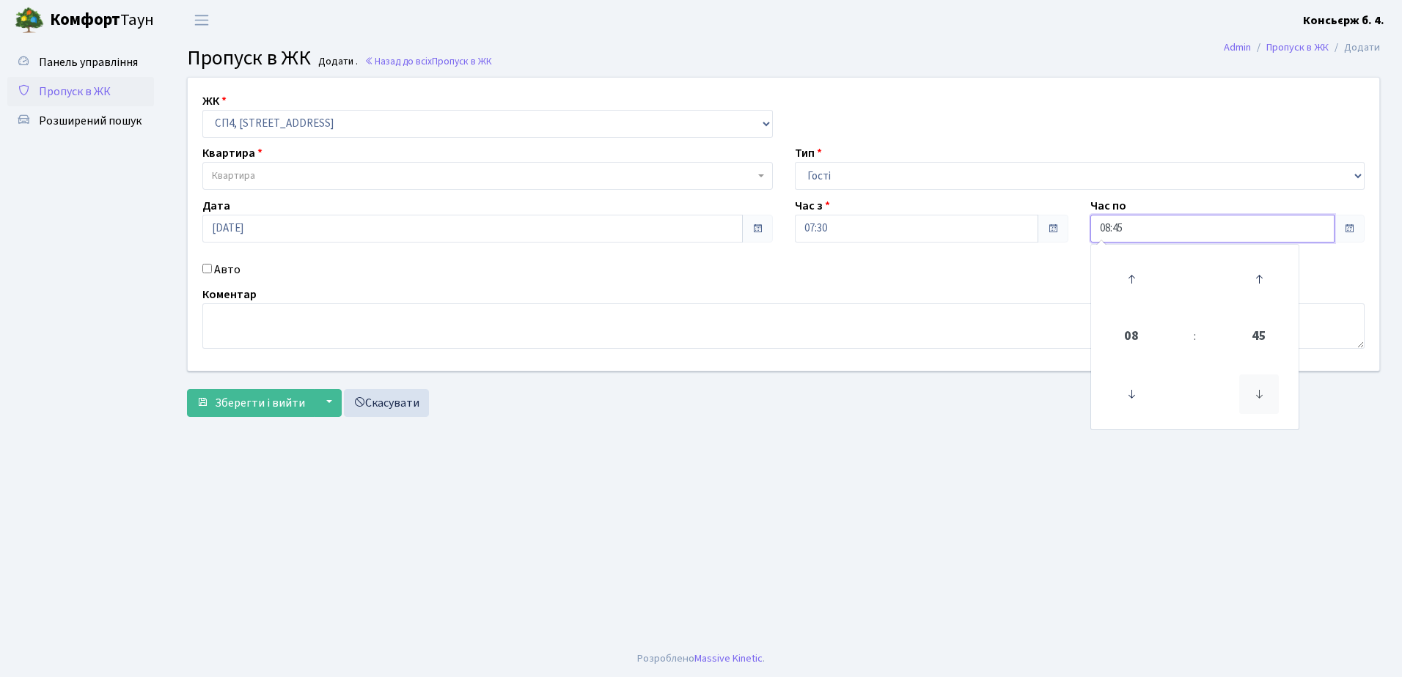
type input "08:30"
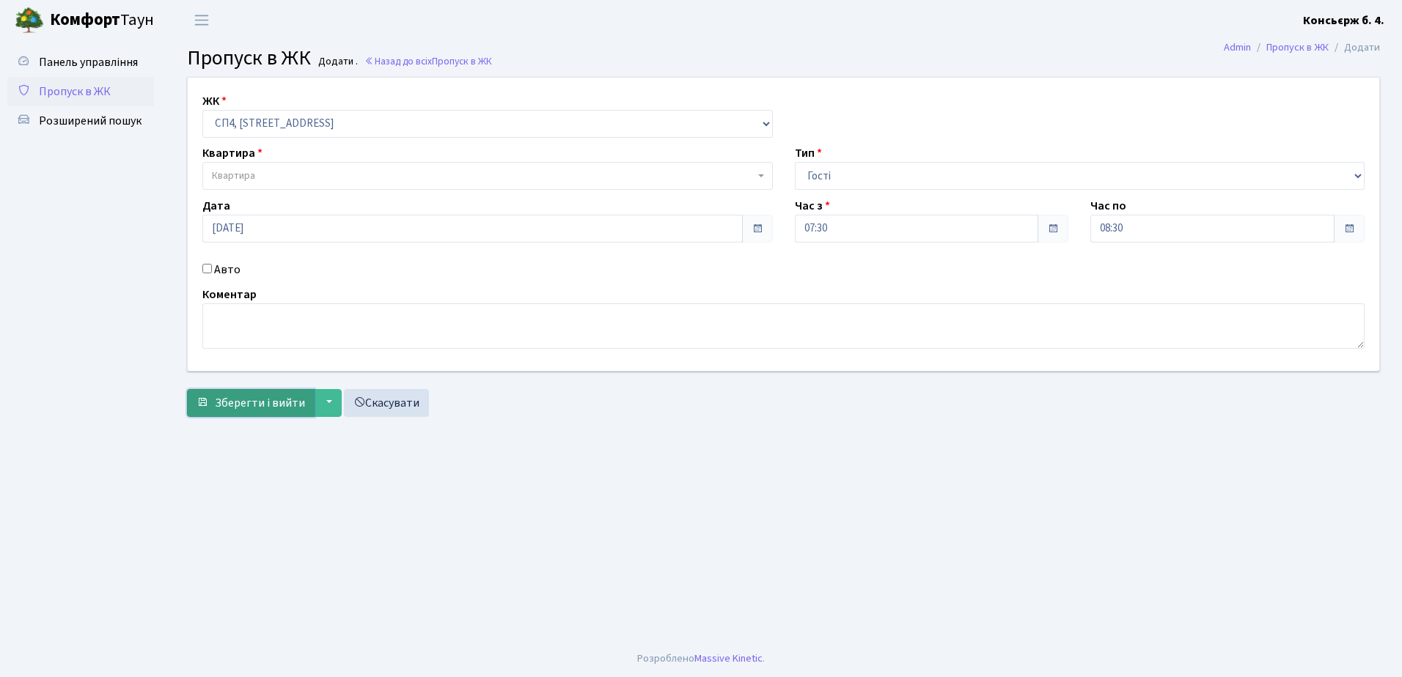
click at [242, 405] on span "Зберегти і вийти" at bounding box center [260, 403] width 90 height 16
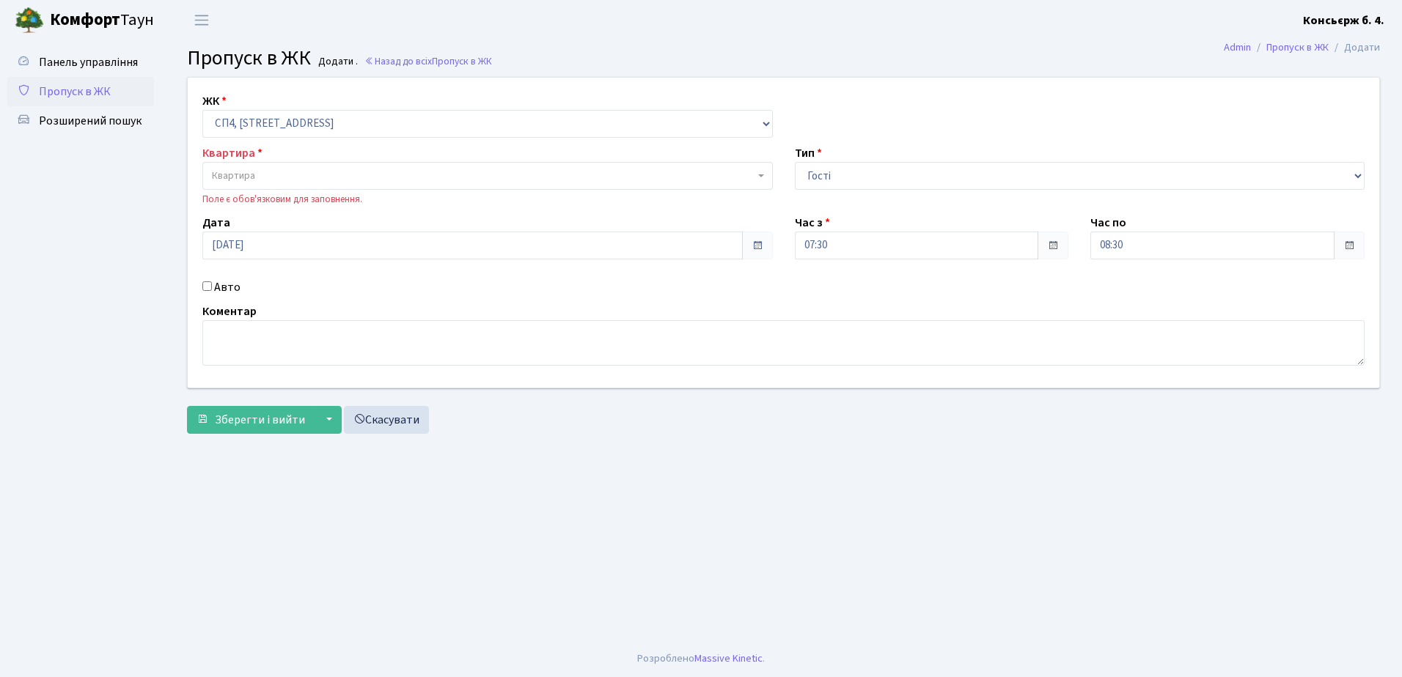
click at [311, 172] on span "Квартира" at bounding box center [483, 176] width 542 height 15
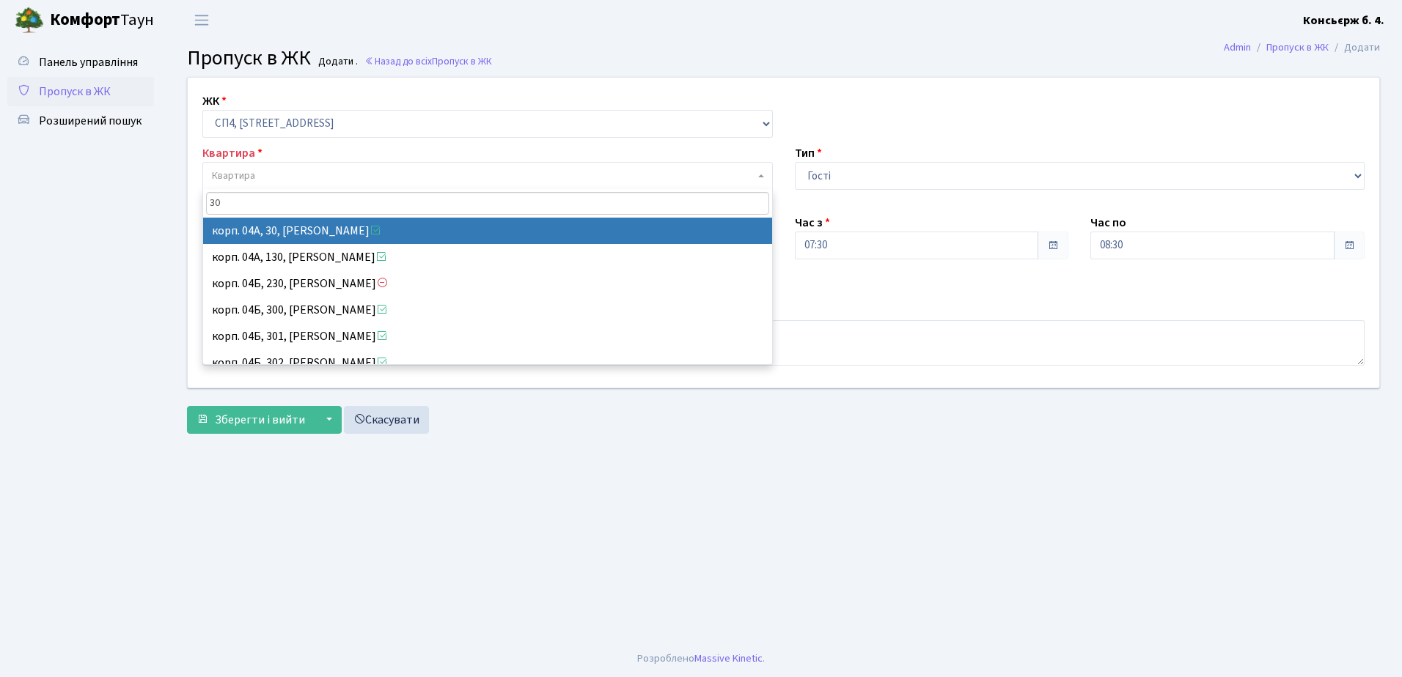
type input "30"
select select "21058"
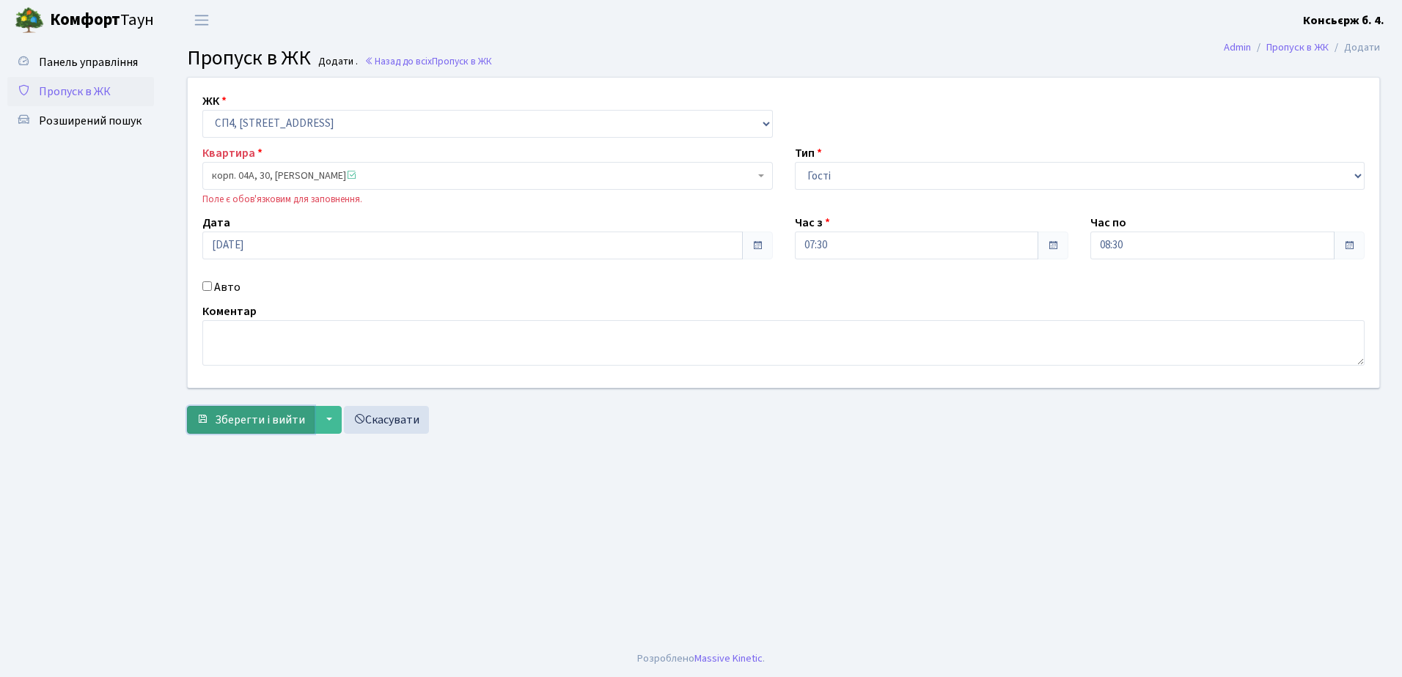
click at [270, 421] on span "Зберегти і вийти" at bounding box center [260, 420] width 90 height 16
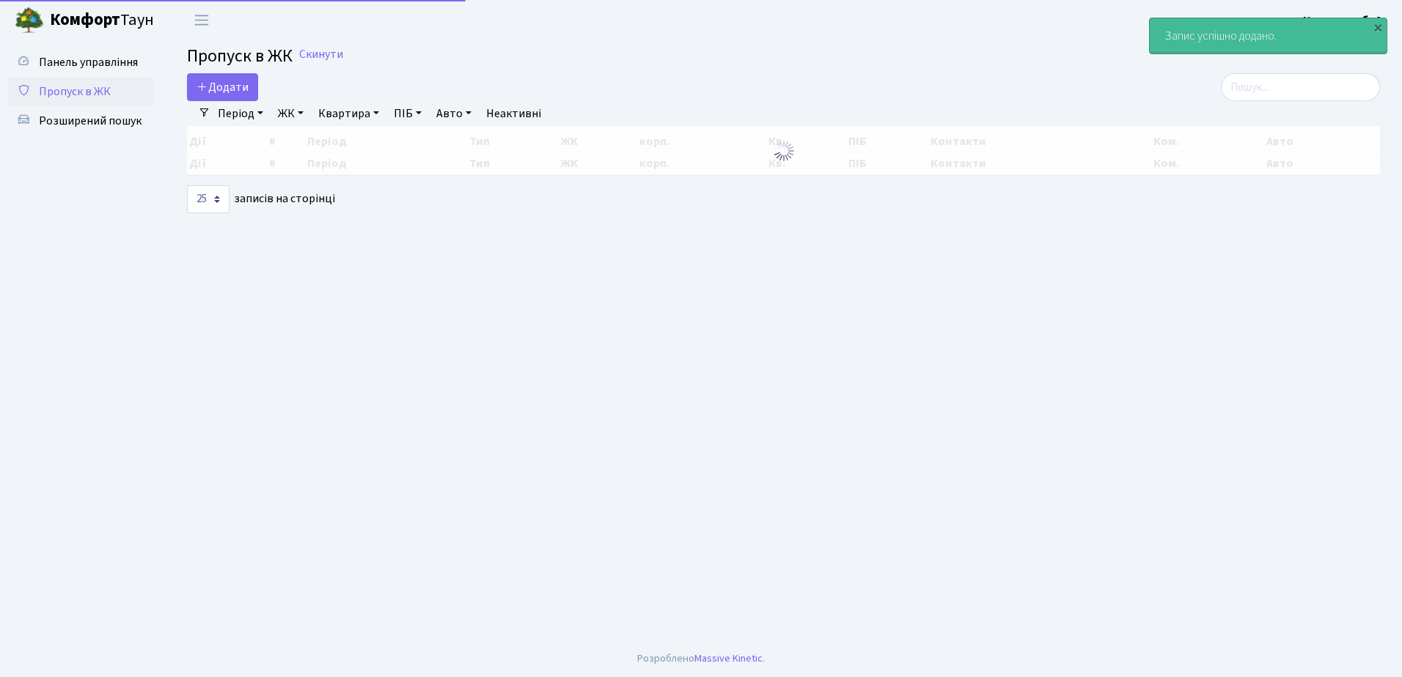
select select "25"
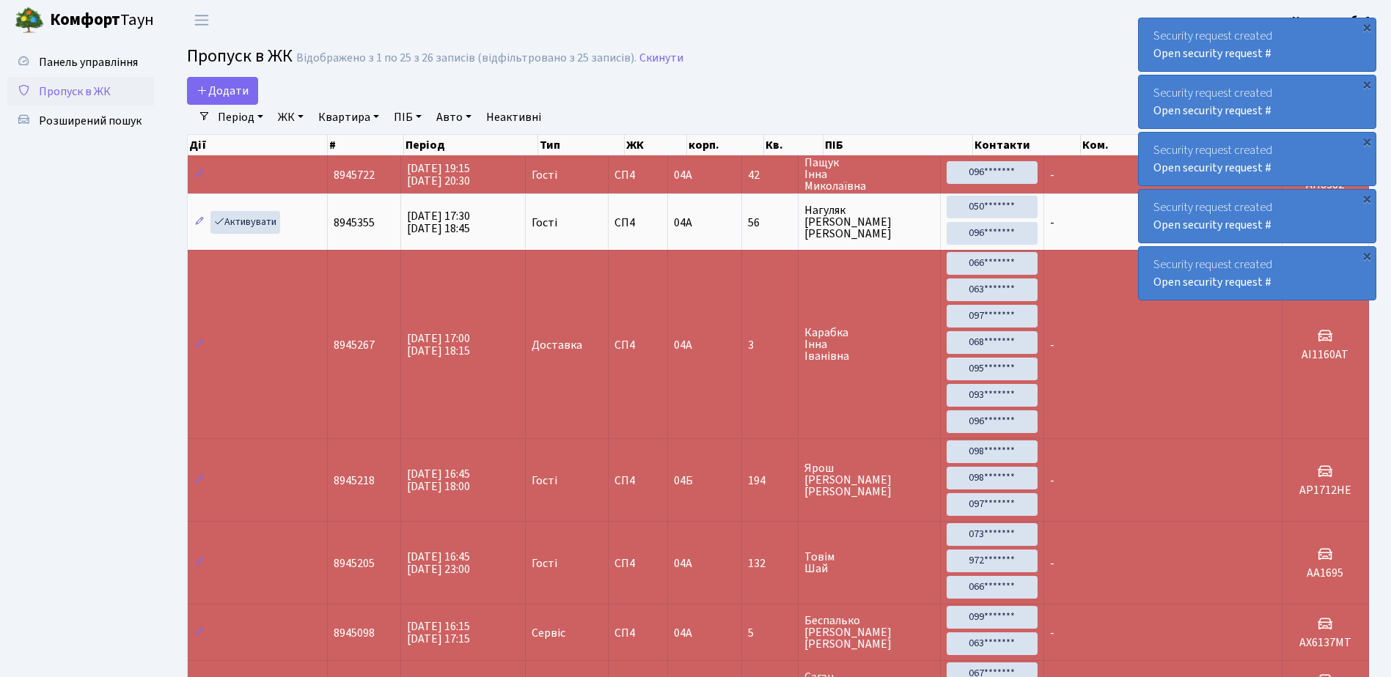
click at [1147, 32] on div "Security request created Open security request #" at bounding box center [1256, 44] width 237 height 53
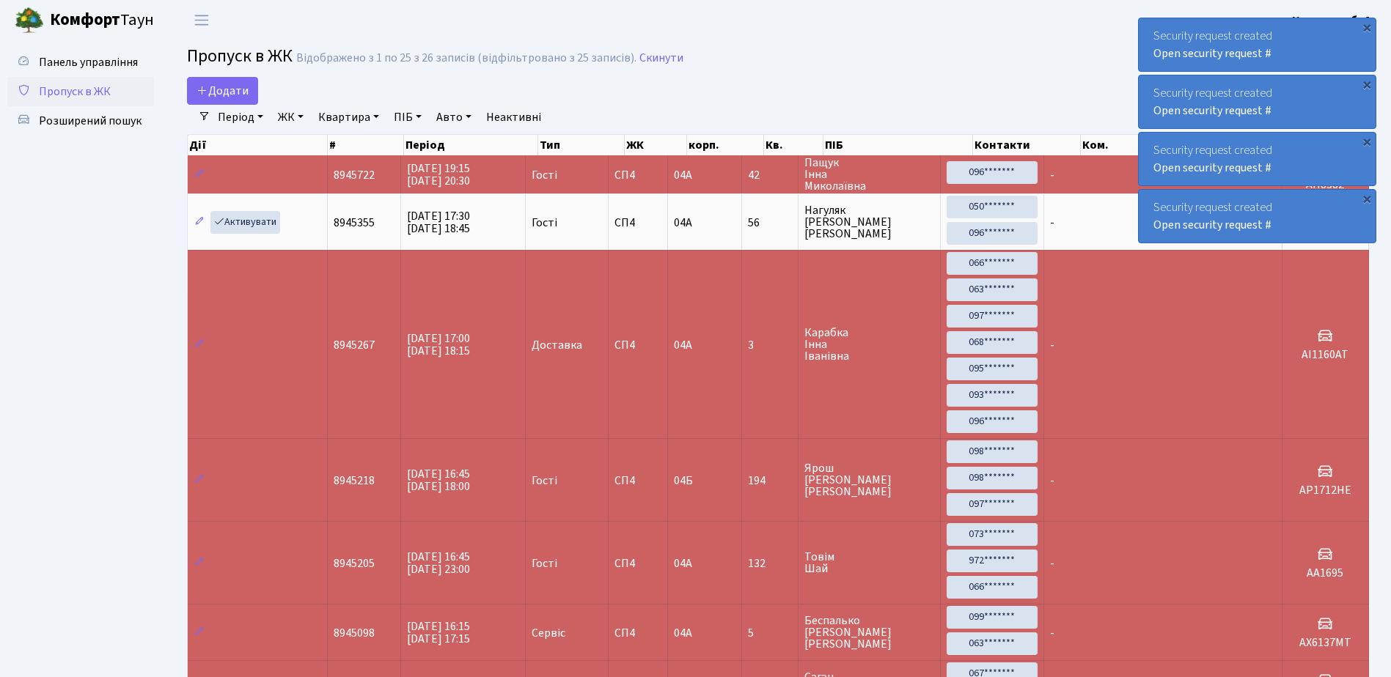
click at [1147, 32] on div "Security request created Open security request #" at bounding box center [1256, 44] width 237 height 53
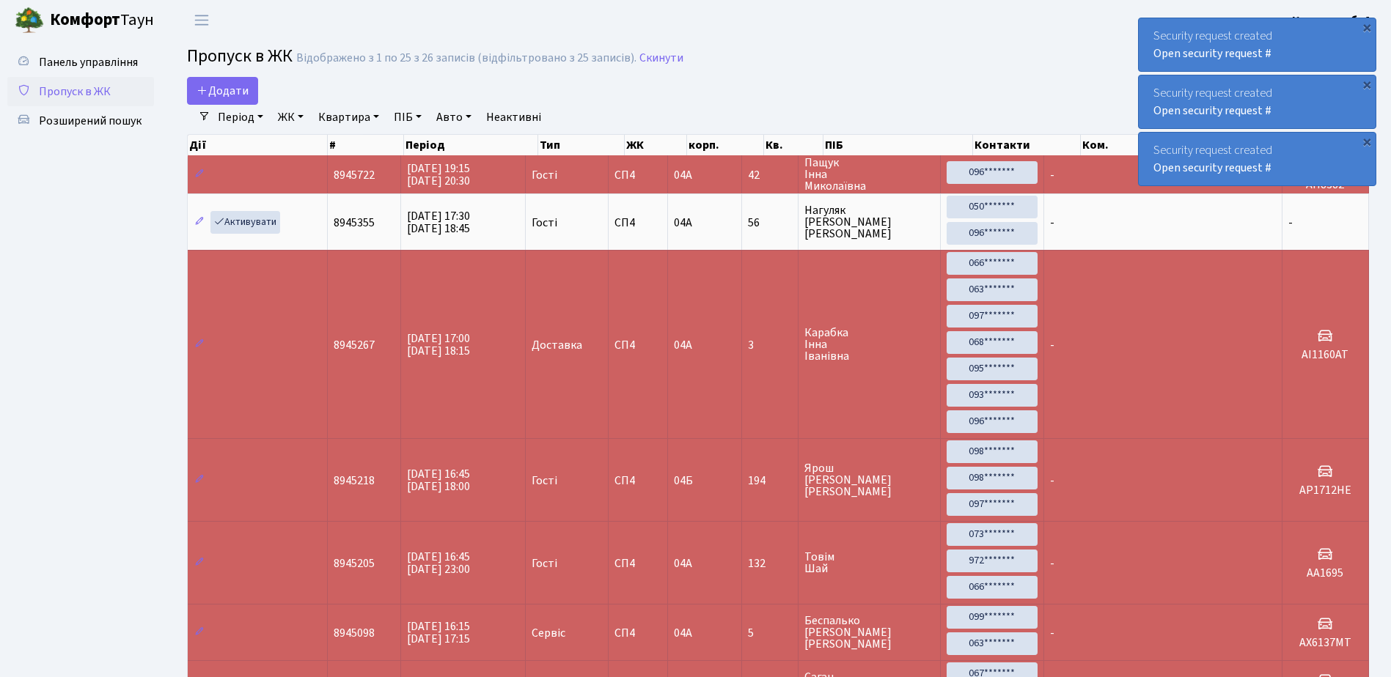
click at [1147, 32] on div "Security request created Open security request #" at bounding box center [1256, 44] width 237 height 53
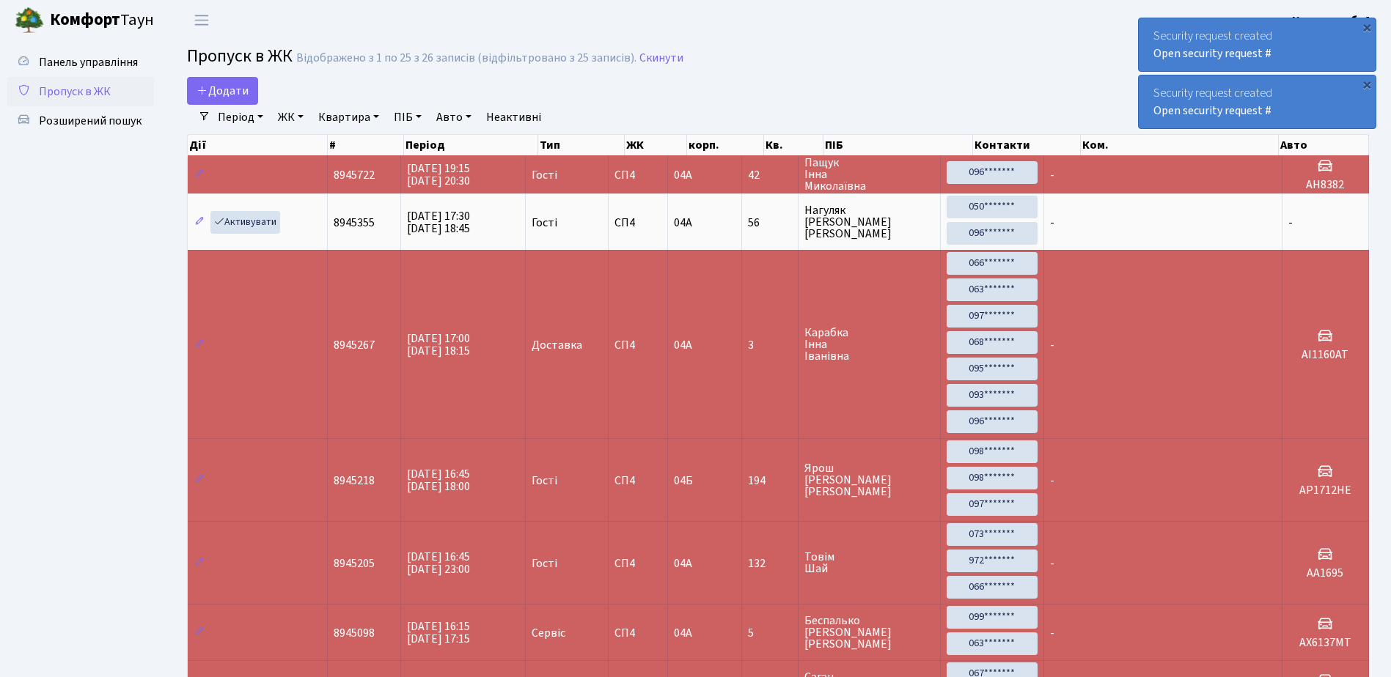
click at [1147, 32] on div "Security request created Open security request #" at bounding box center [1256, 44] width 237 height 53
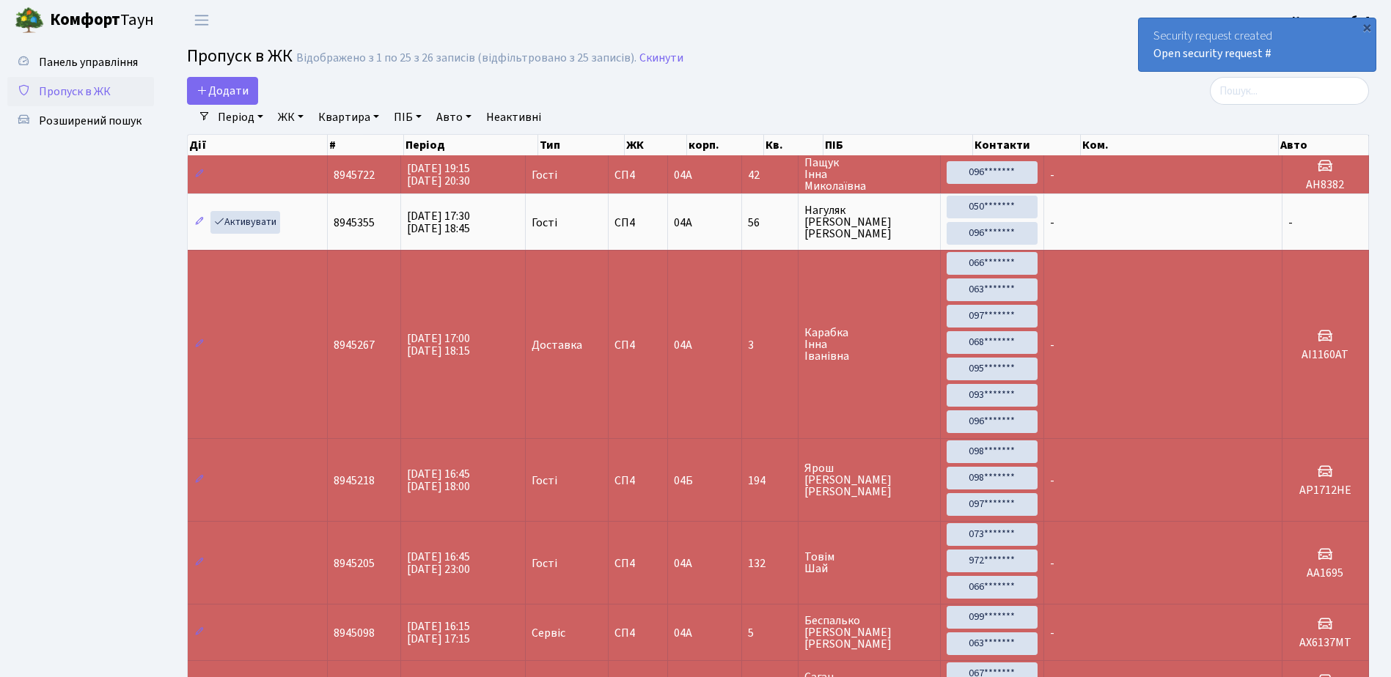
click at [1147, 32] on div "Security request created Open security request #" at bounding box center [1256, 44] width 237 height 53
